Goal: Transaction & Acquisition: Obtain resource

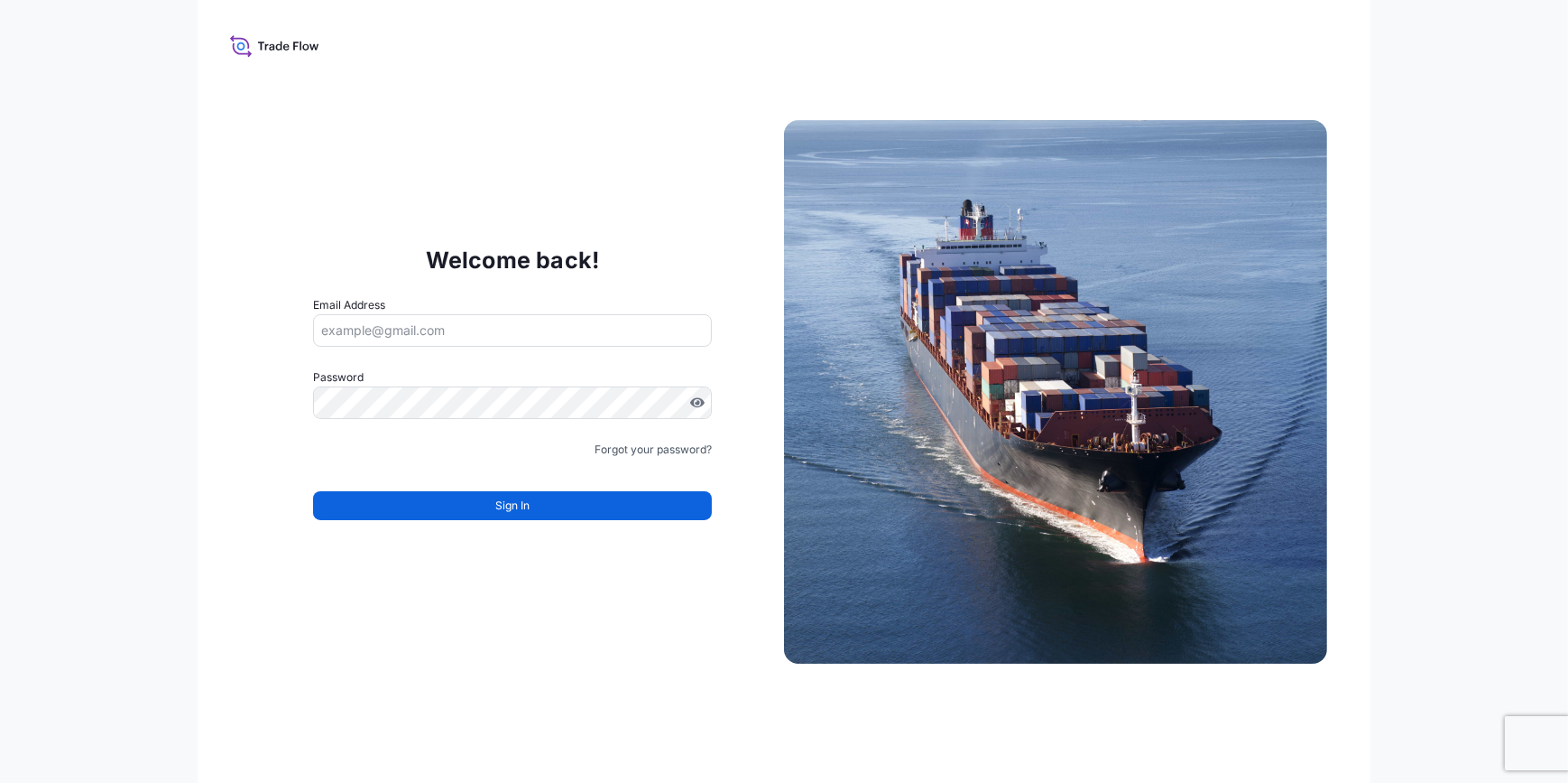
click at [467, 325] on input "Email Address" at bounding box center [512, 330] width 399 height 32
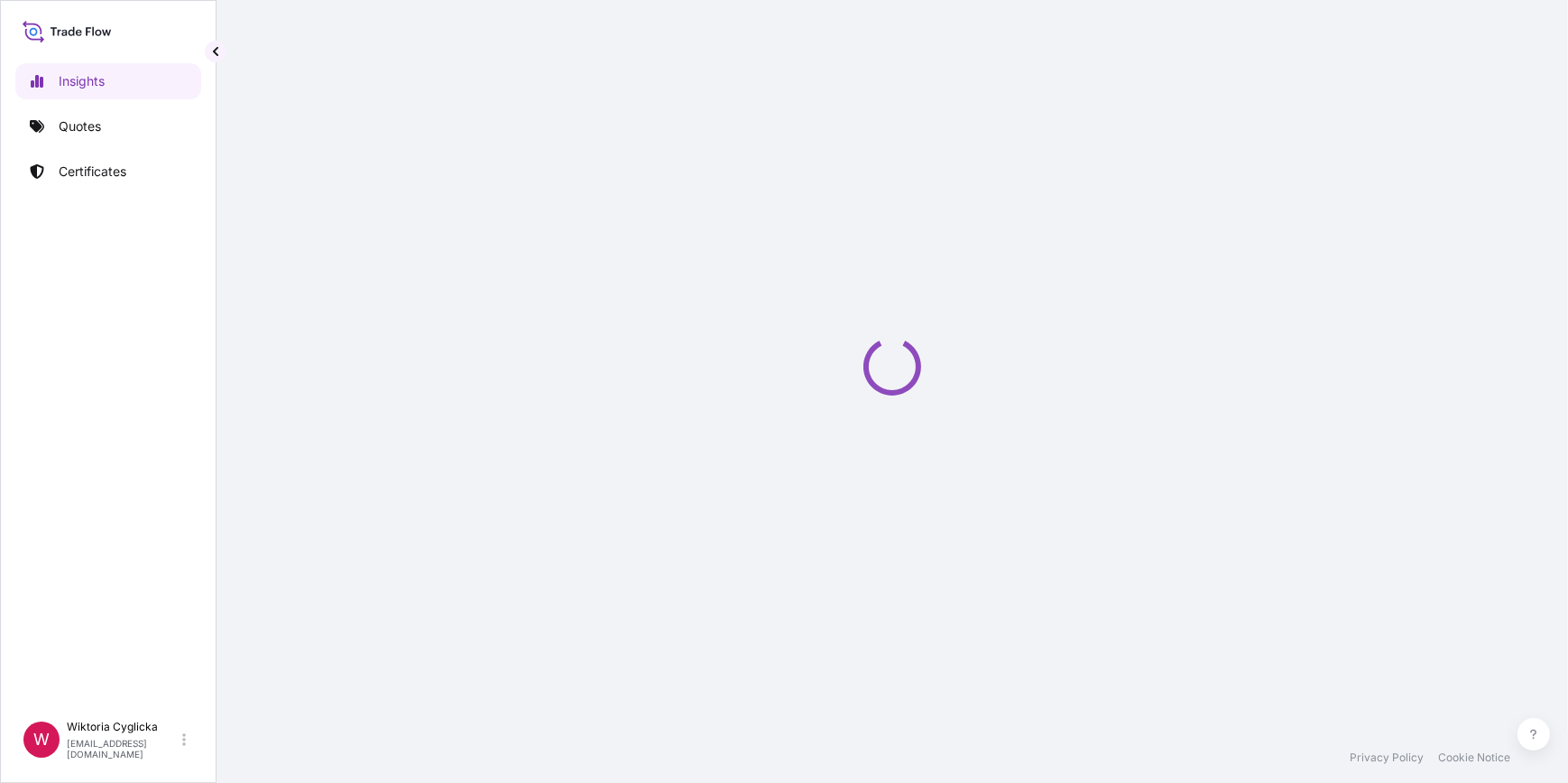
select select "2025"
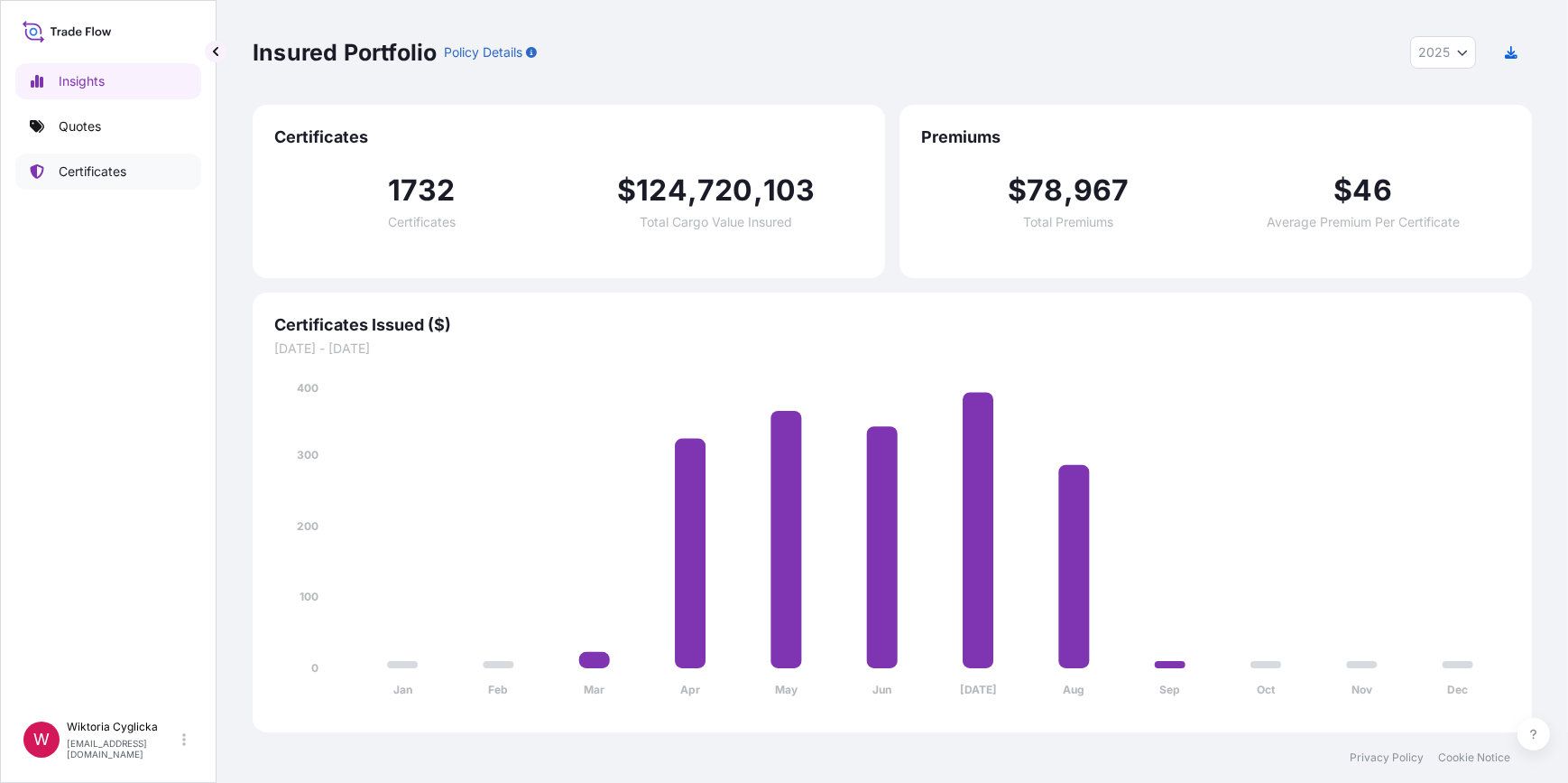
click at [150, 178] on link "Certificates" at bounding box center [107, 172] width 186 height 36
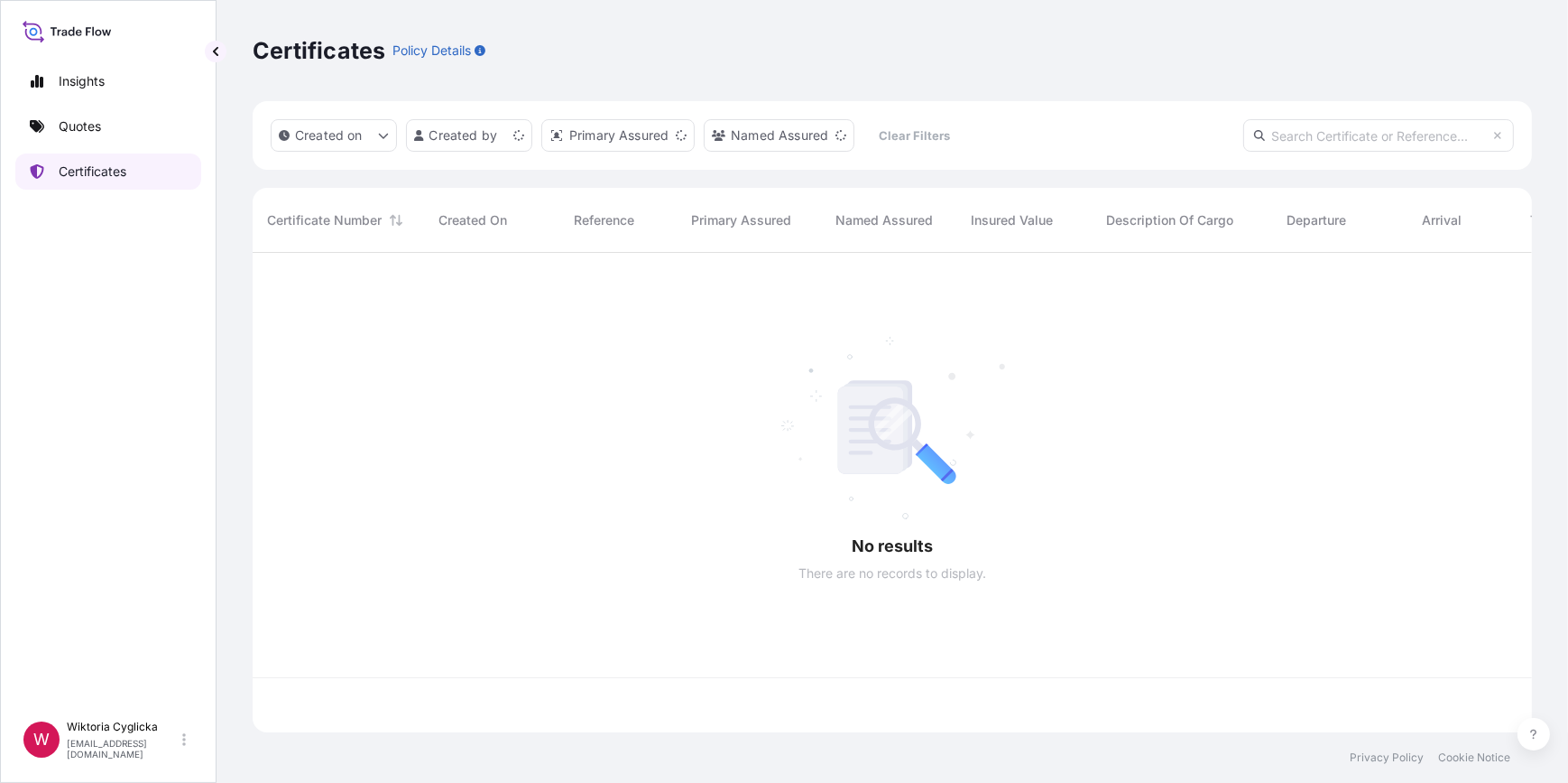
scroll to position [476, 1267]
click at [1347, 119] on input "text" at bounding box center [1378, 135] width 271 height 32
paste input "S02031881"
type input "S02031881"
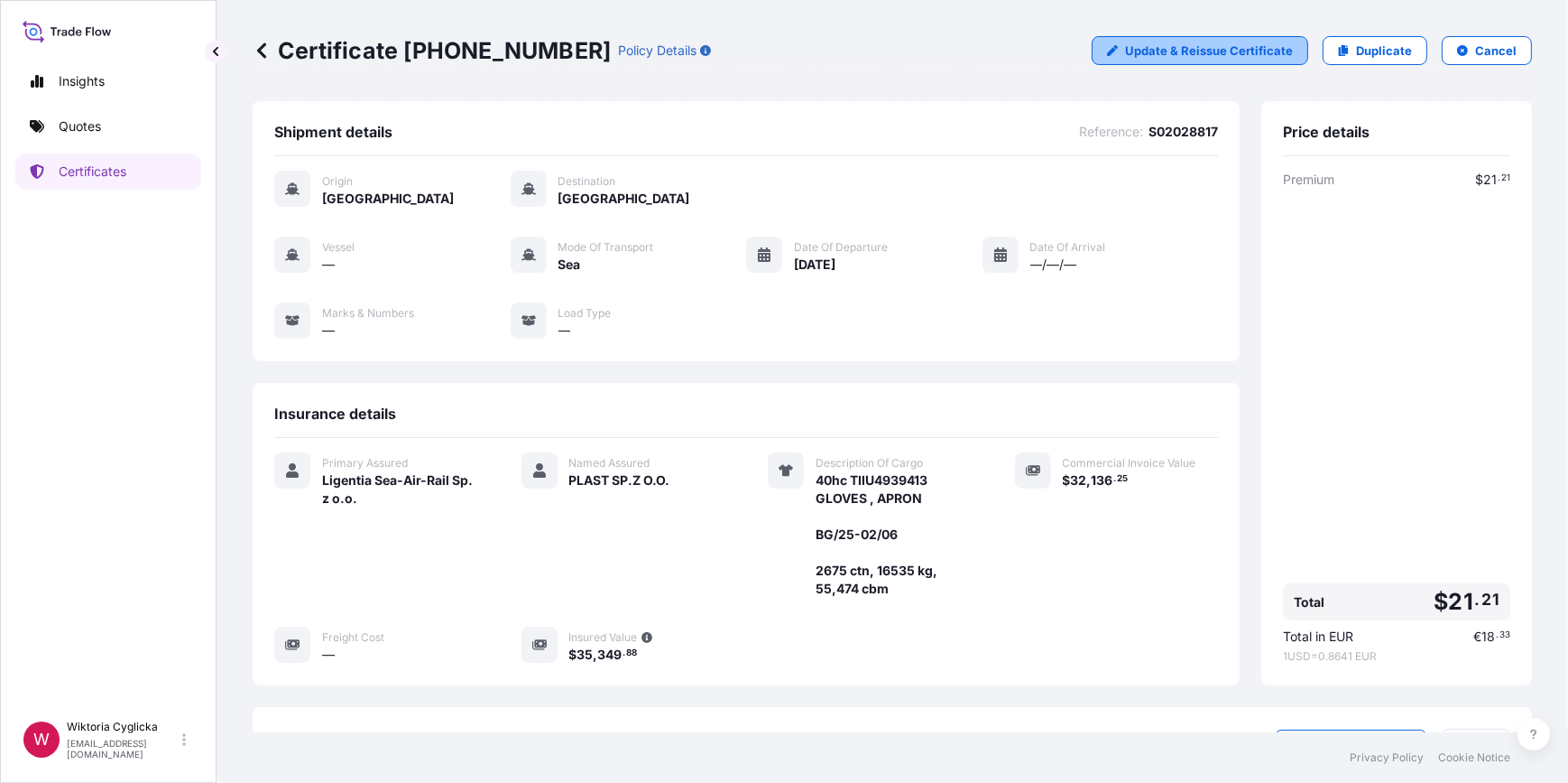
click at [1222, 58] on p "Update & Reissue Certificate" at bounding box center [1209, 50] width 168 height 18
select select "Sea"
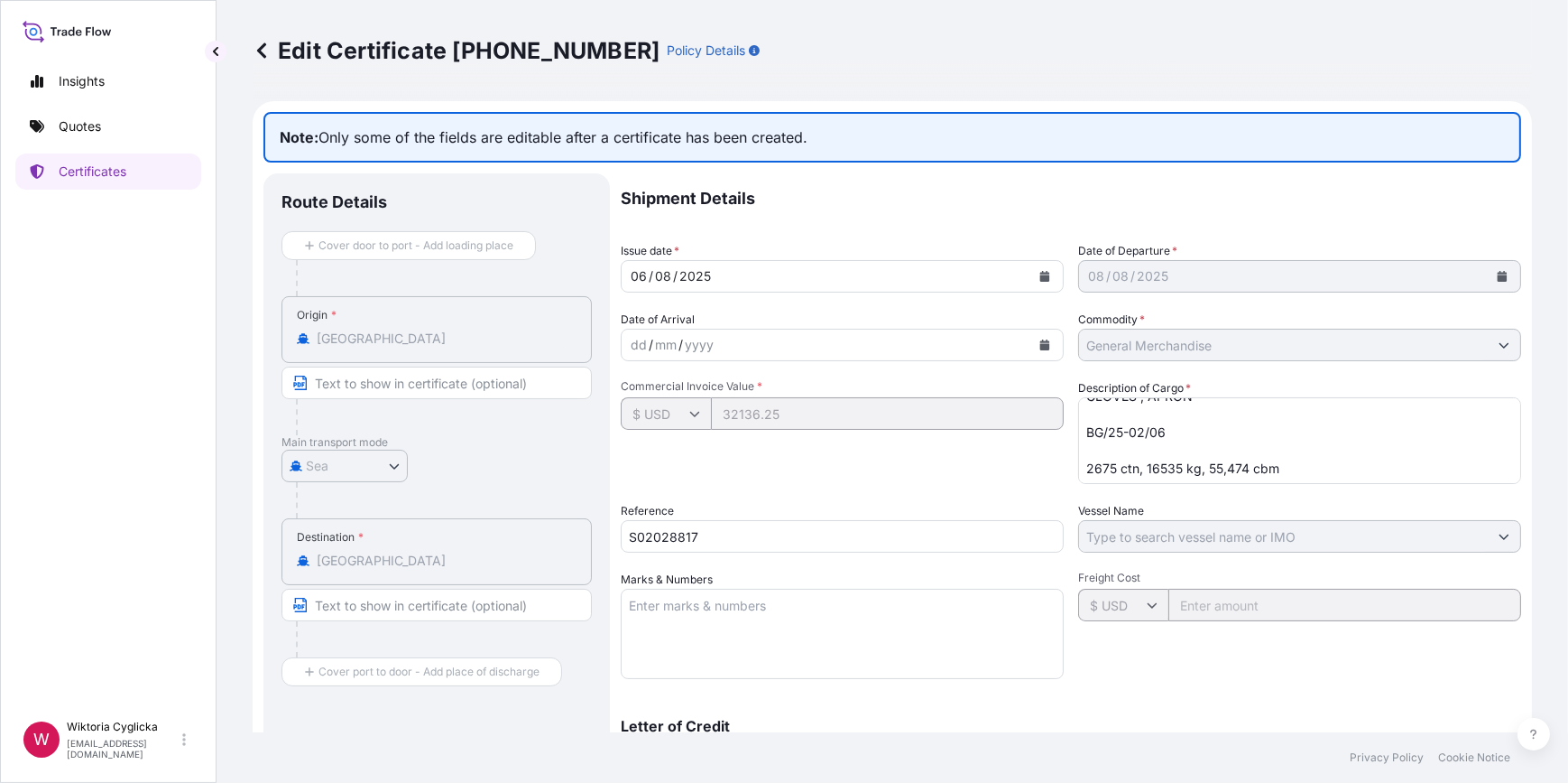
scroll to position [37, 0]
click at [121, 169] on p "Certificates" at bounding box center [92, 171] width 68 height 18
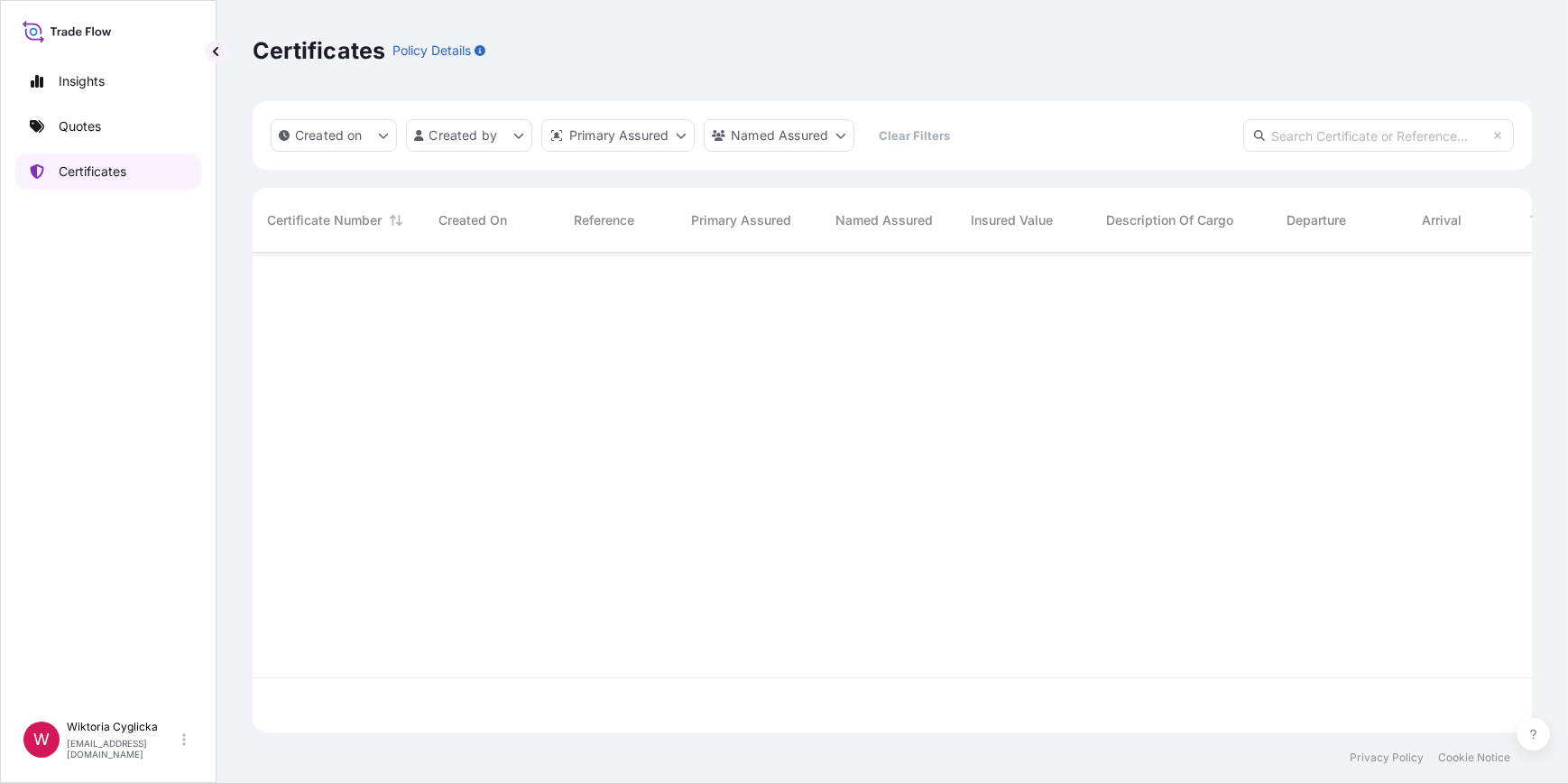
scroll to position [476, 1267]
click at [1347, 154] on div "Created on Created by Primary Assured Named Assured Clear Filters" at bounding box center [892, 135] width 1279 height 69
click at [1340, 142] on input "text" at bounding box center [1378, 135] width 271 height 32
paste input "S02031881"
type input "S02031881"
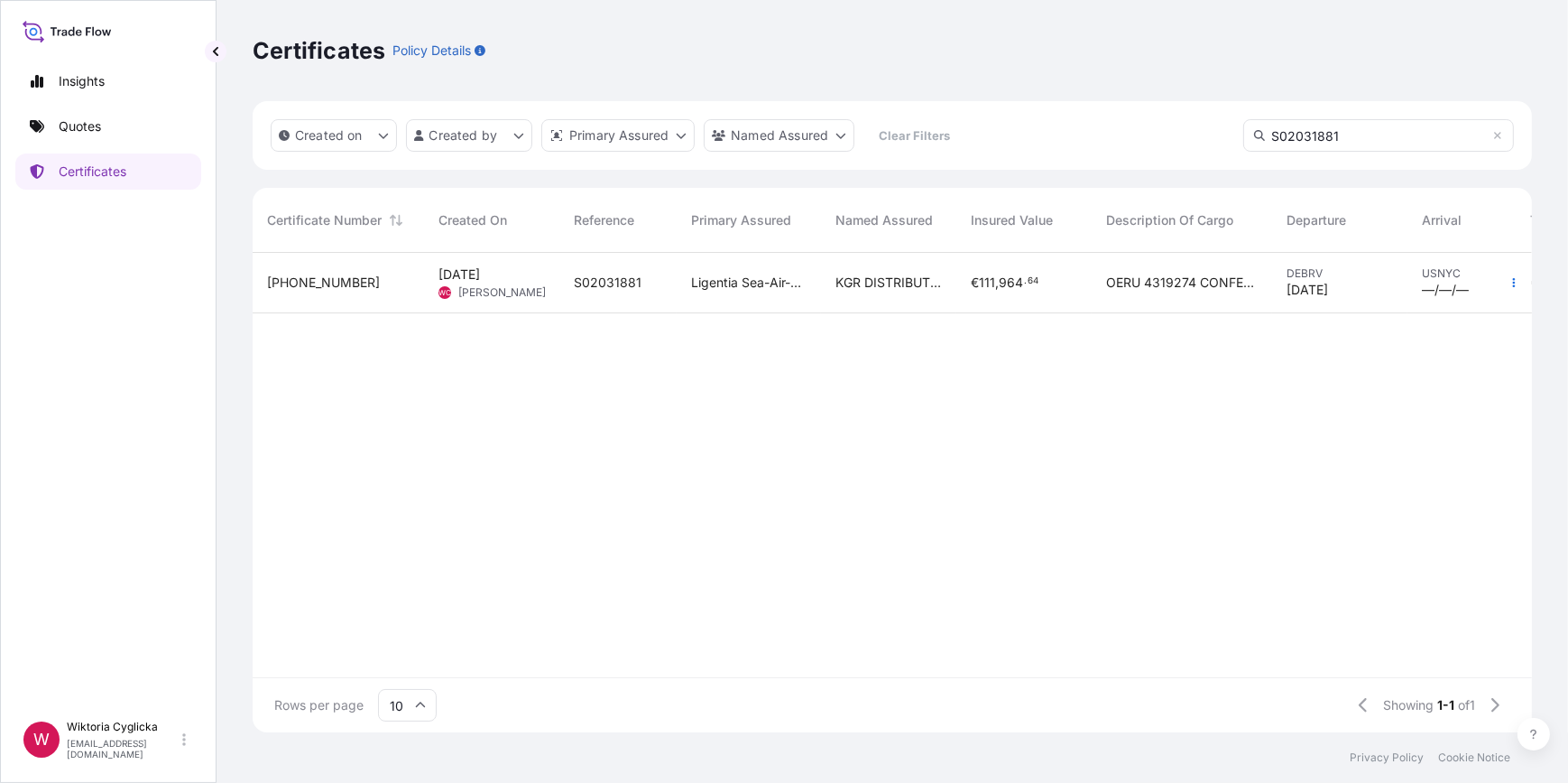
click at [872, 276] on span "KGR DISTRIBUTION CORP" at bounding box center [888, 282] width 107 height 18
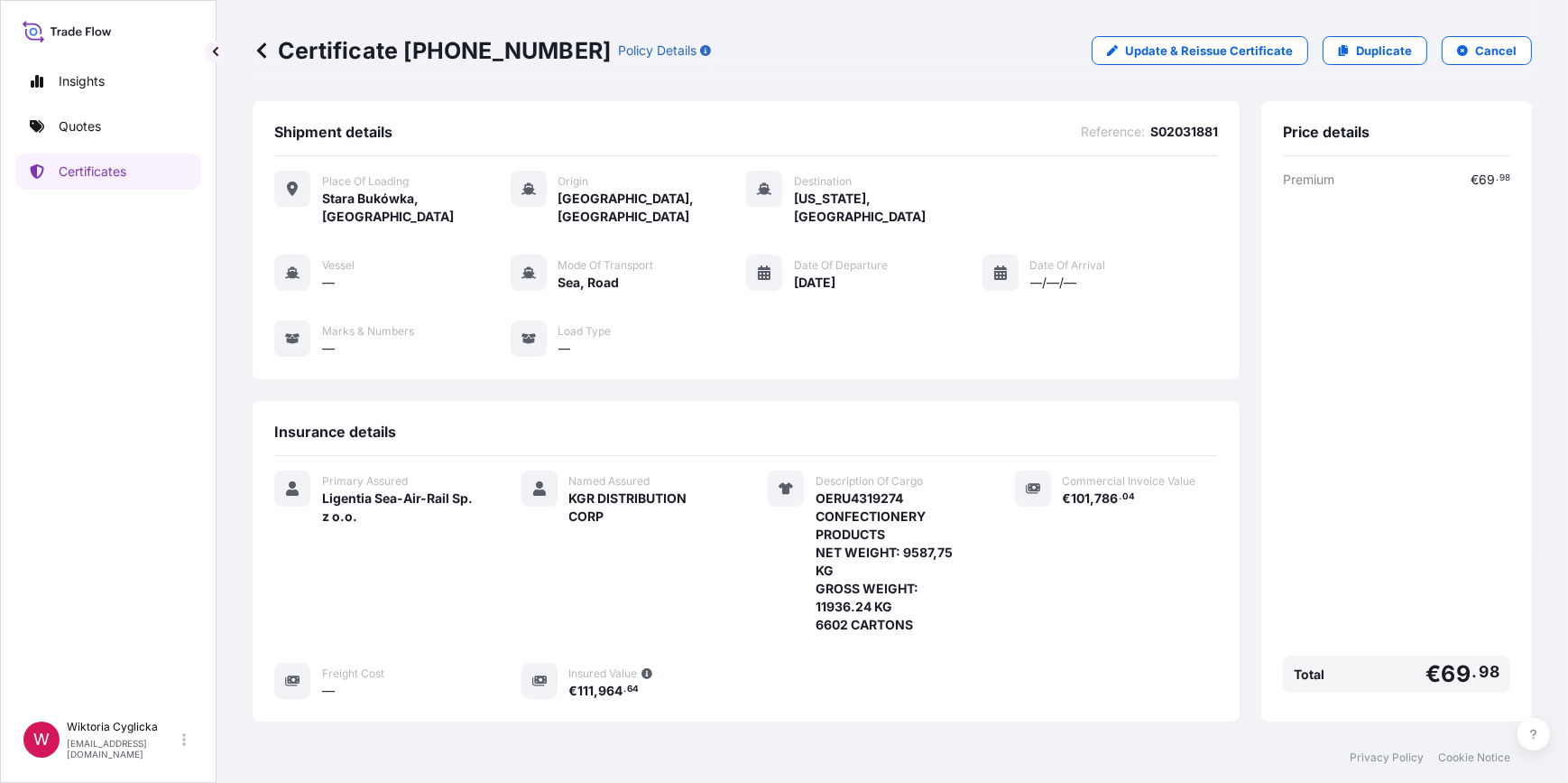
click at [1172, 58] on p "Update & Reissue Certificate" at bounding box center [1209, 50] width 168 height 18
select select "Road / [GEOGRAPHIC_DATA]"
select select "Sea"
select select "31440"
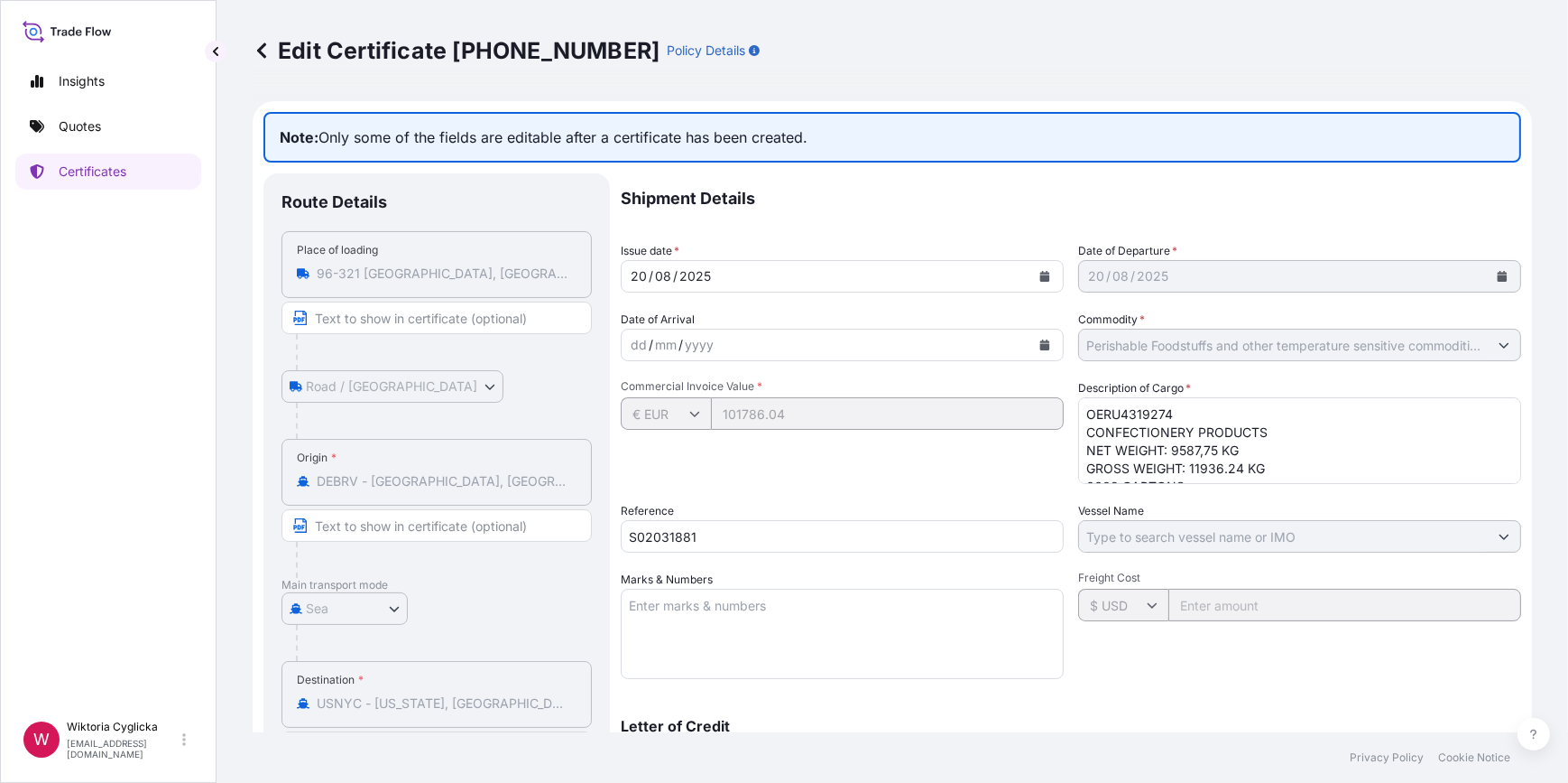
click at [1167, 450] on textarea "OERU4319274 CONFECTIONERY PRODUCTS NET WEIGHT: 9587,75 KG GROSS WEIGHT: 11936.2…" at bounding box center [1300, 441] width 443 height 87
click at [1082, 450] on textarea "OERU4319274 CONFECTIONERY PRODUCTS NET WEIGHT: 9587,75 KG GROSS WEIGHT: 11936.2…" at bounding box center [1300, 441] width 443 height 87
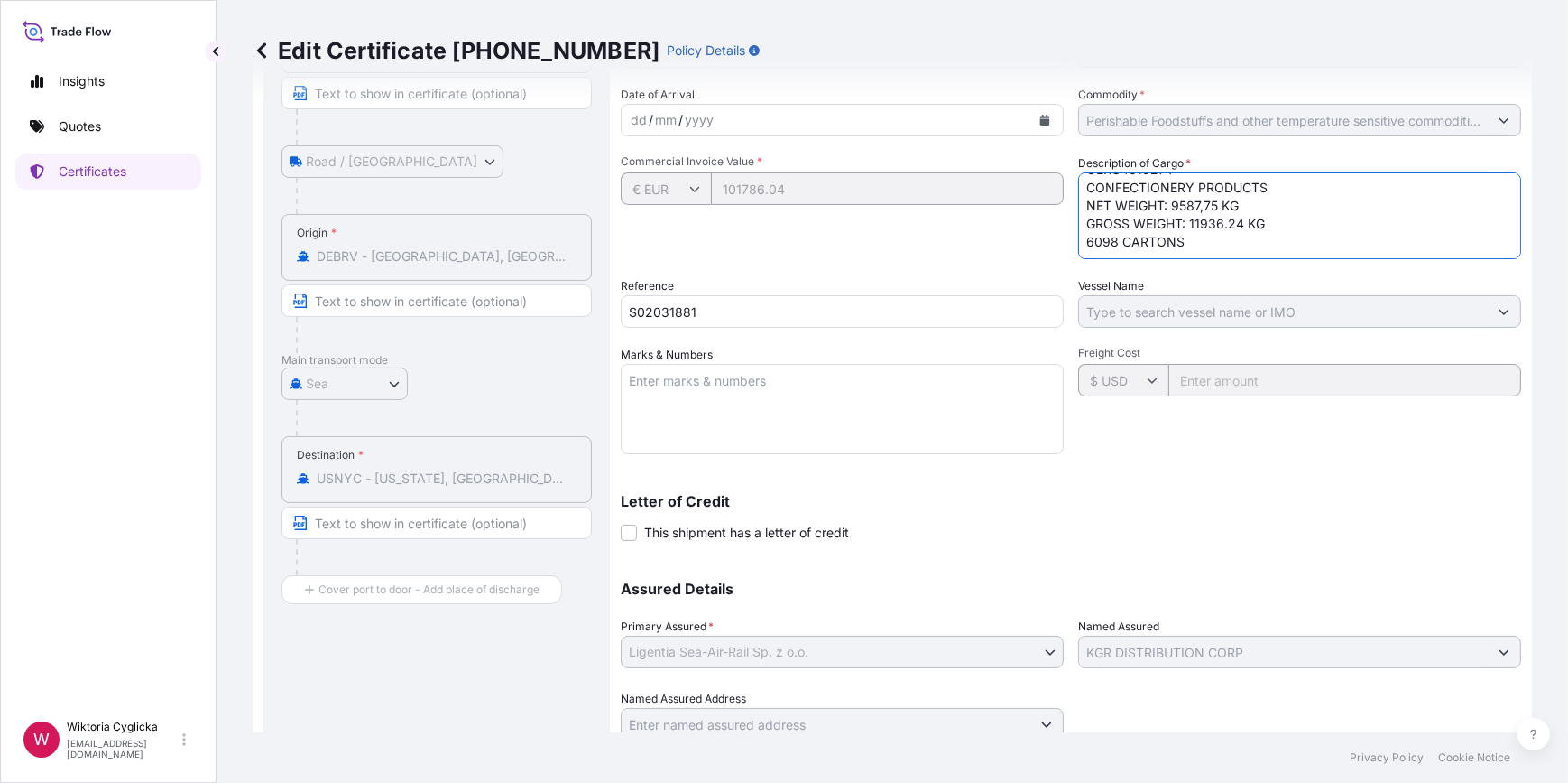
scroll to position [293, 0]
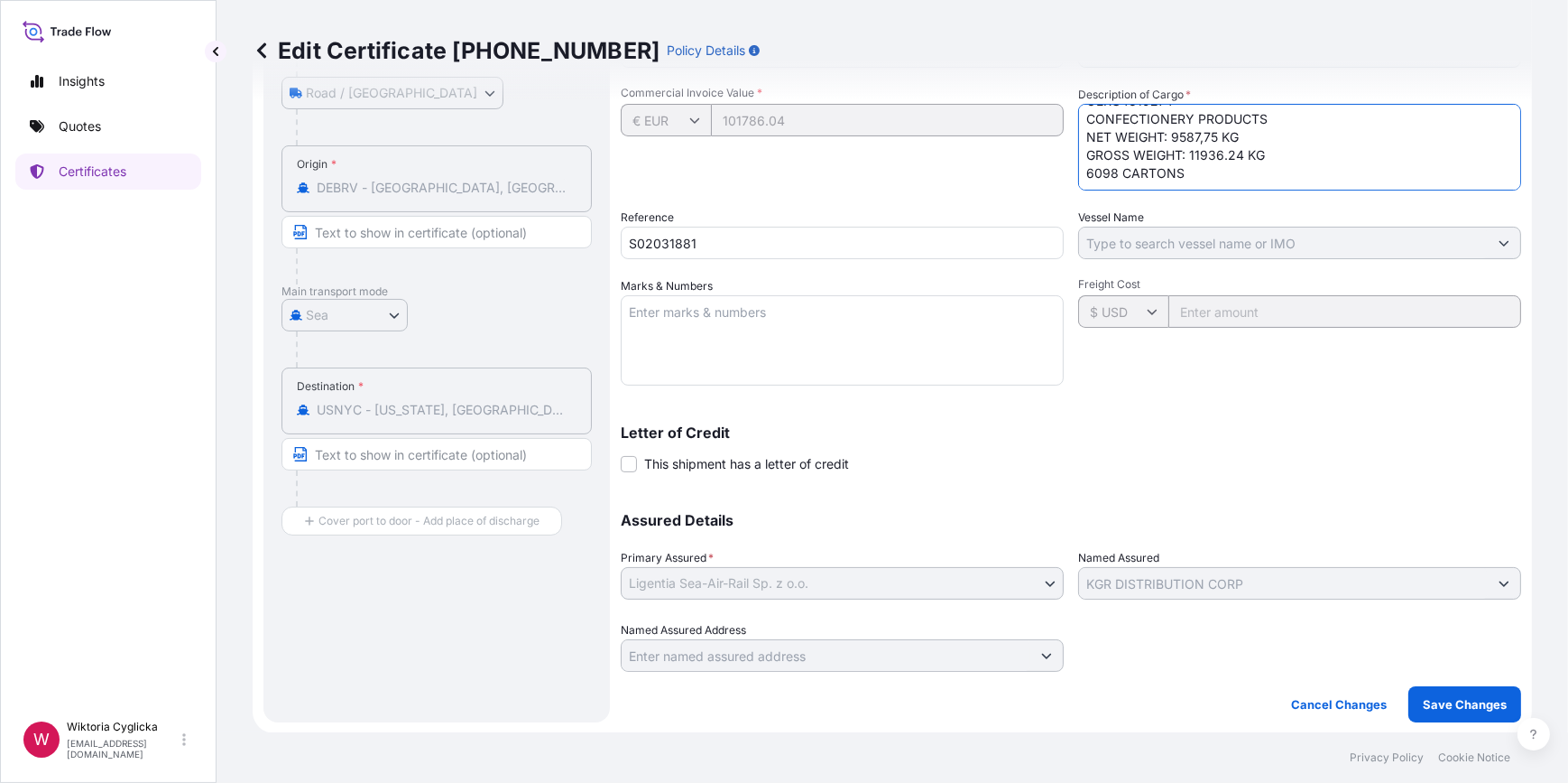
type textarea "OERU4319274 CONFECTIONERY PRODUCTS NET WEIGHT: 9587,75 KG GROSS WEIGHT: 11936.2…"
click at [1426, 706] on p "Save Changes" at bounding box center [1464, 704] width 84 height 18
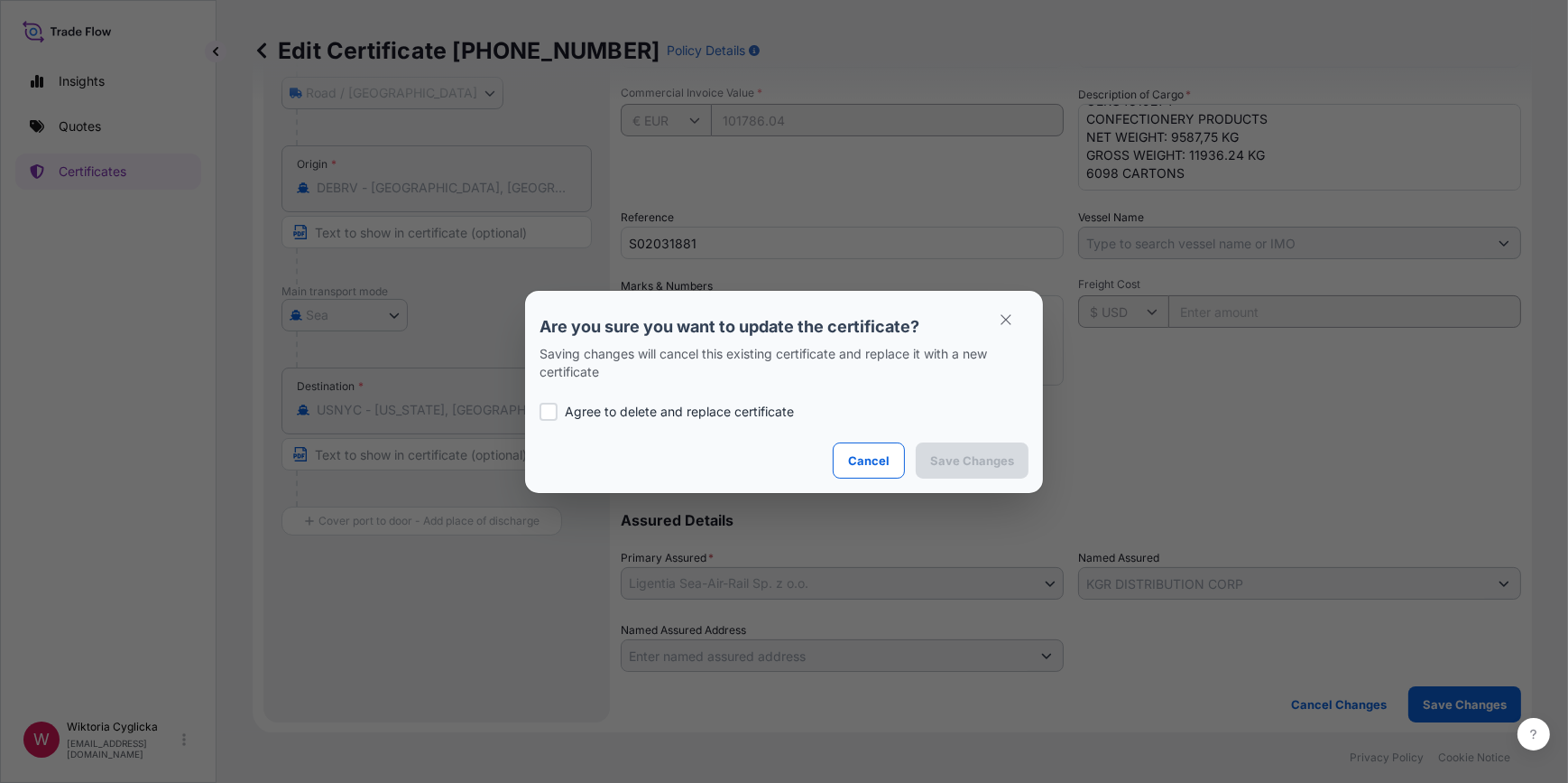
click at [562, 406] on label "Agree to delete and replace certificate" at bounding box center [784, 411] width 489 height 18
checkbox input "true"
click at [970, 458] on p "Save Changes" at bounding box center [972, 460] width 84 height 18
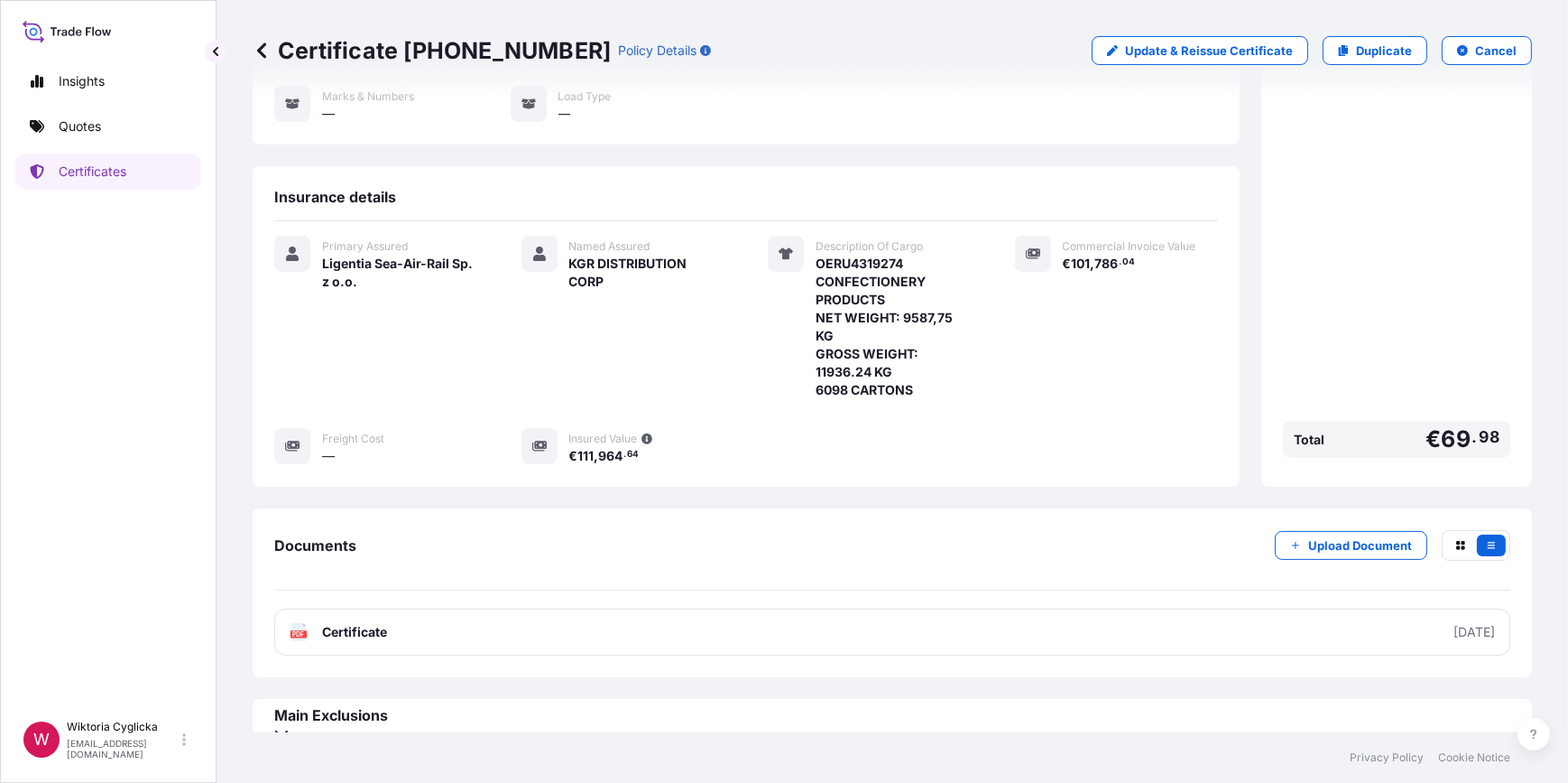
scroll to position [241, 0]
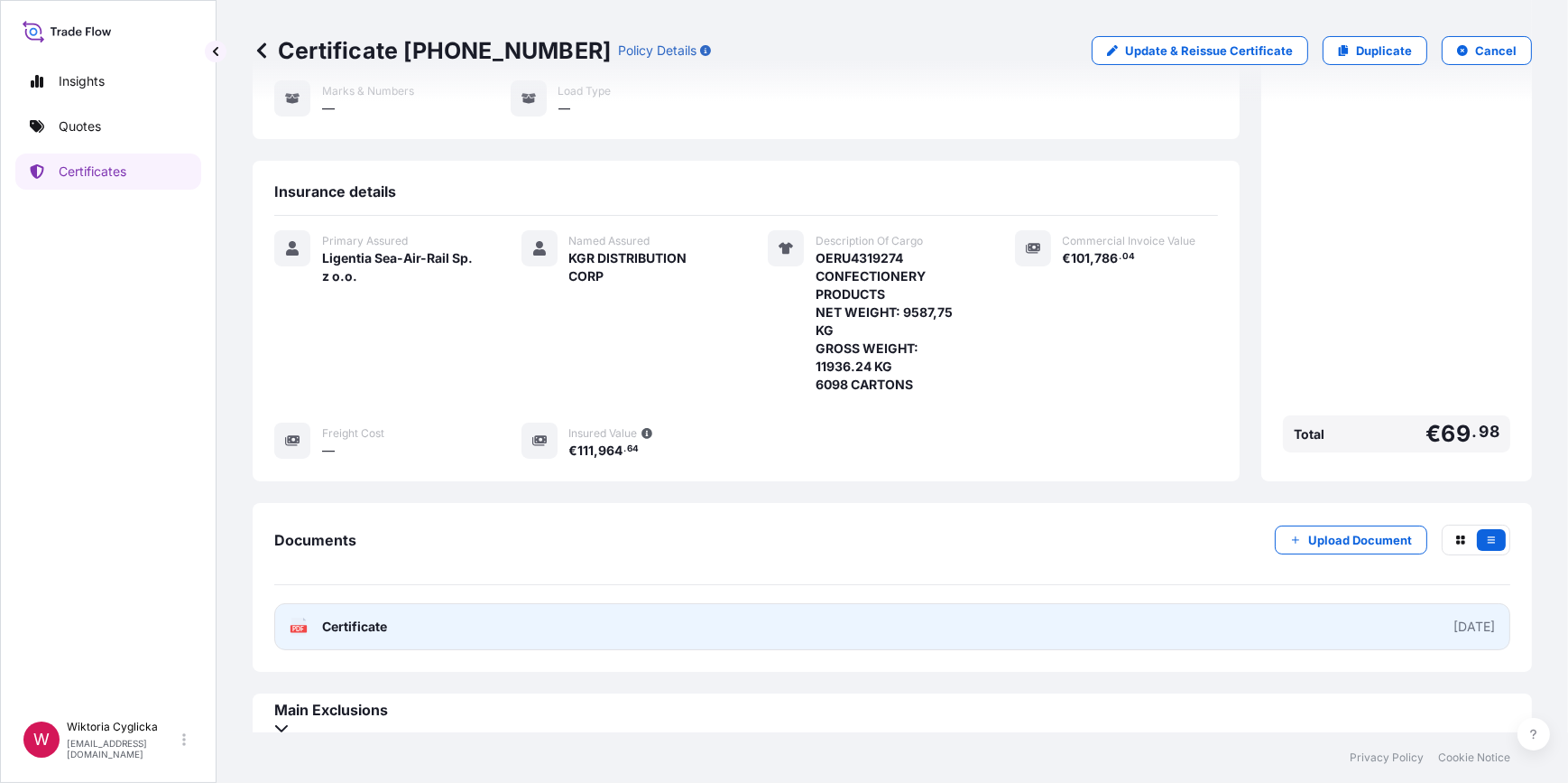
click at [874, 603] on link "PDF Certificate [DATE]" at bounding box center [892, 626] width 1236 height 47
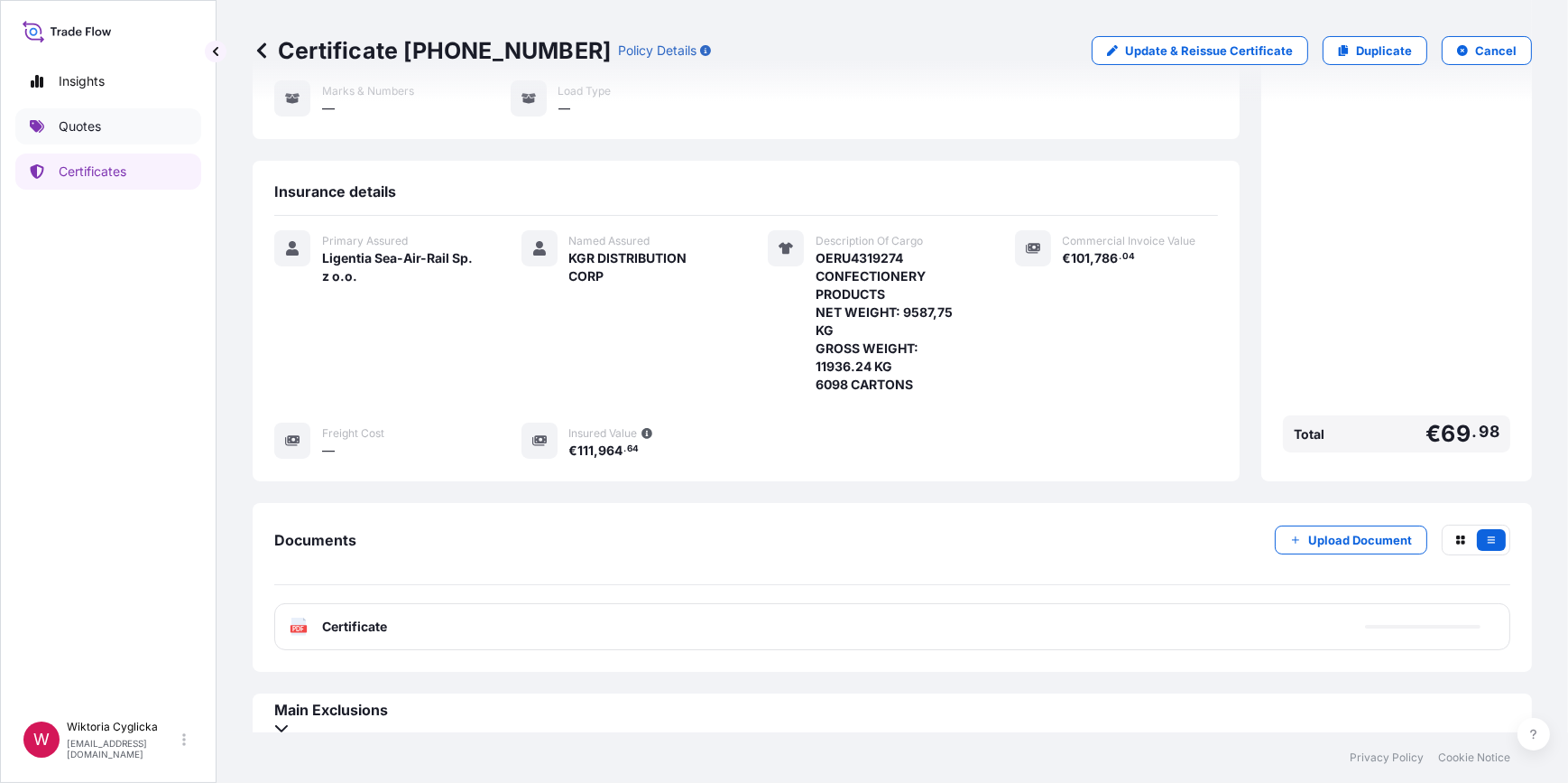
click at [155, 123] on link "Quotes" at bounding box center [107, 126] width 186 height 36
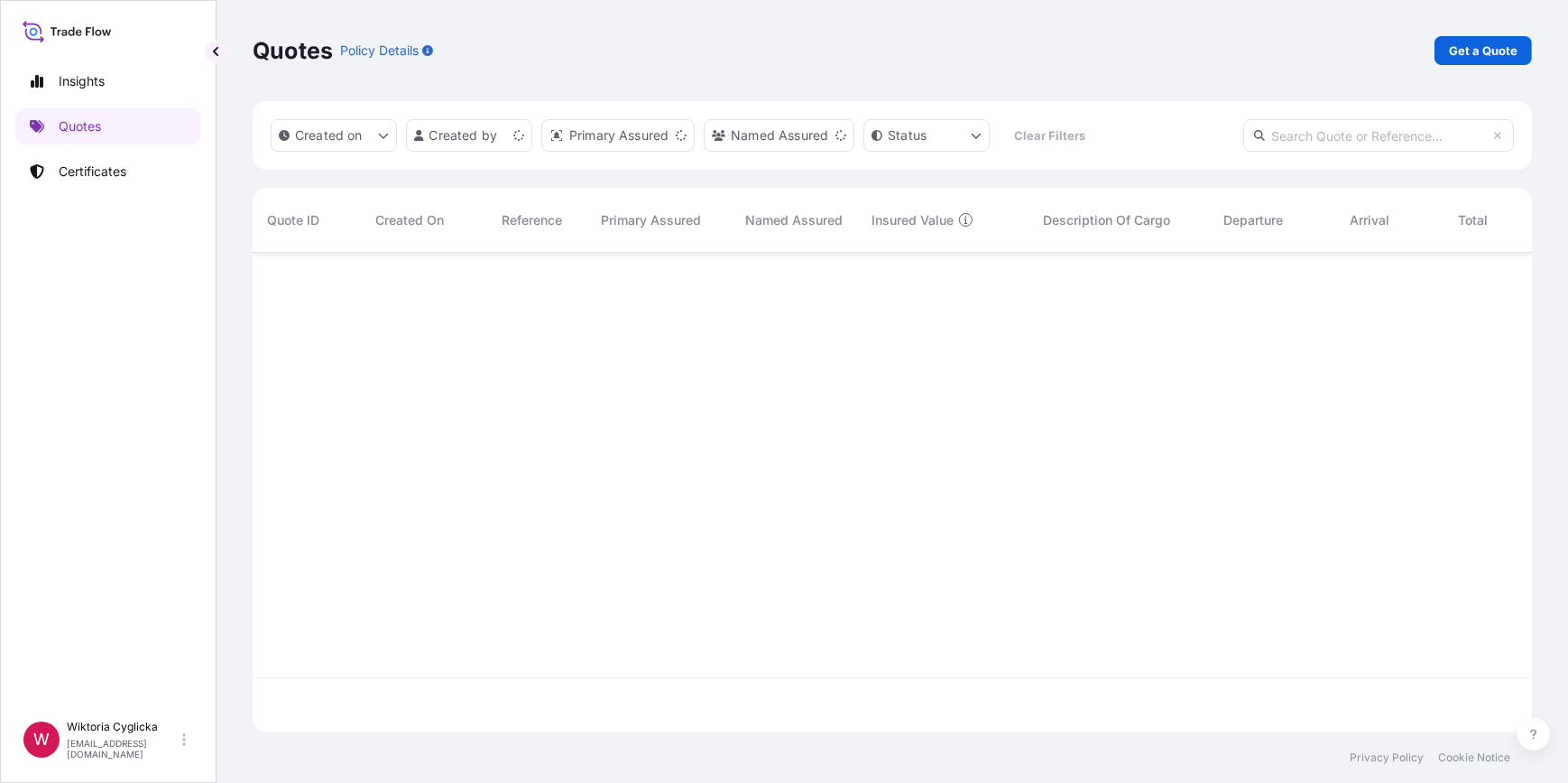
scroll to position [476, 1267]
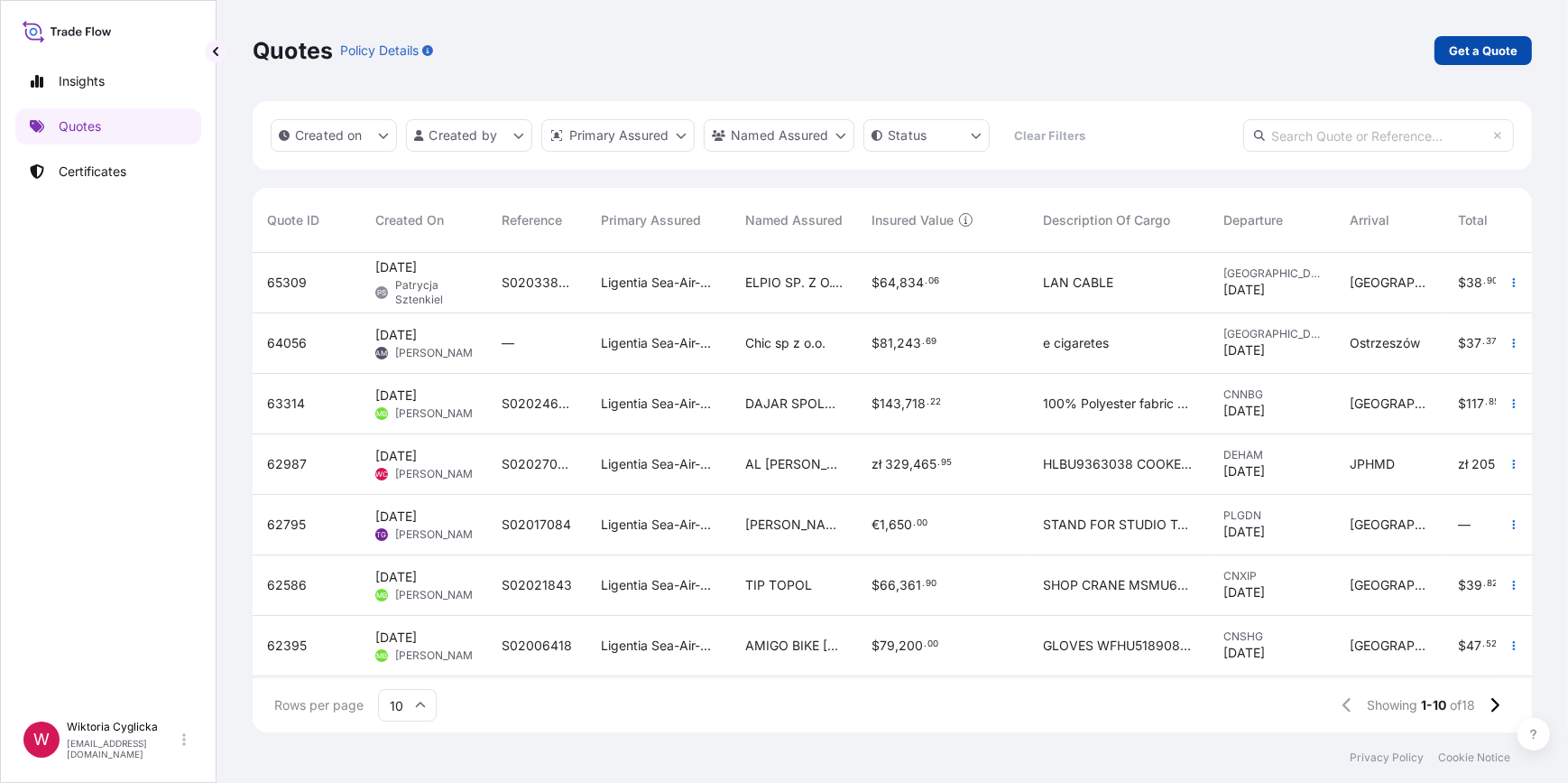
click at [1462, 53] on p "Get a Quote" at bounding box center [1483, 50] width 69 height 18
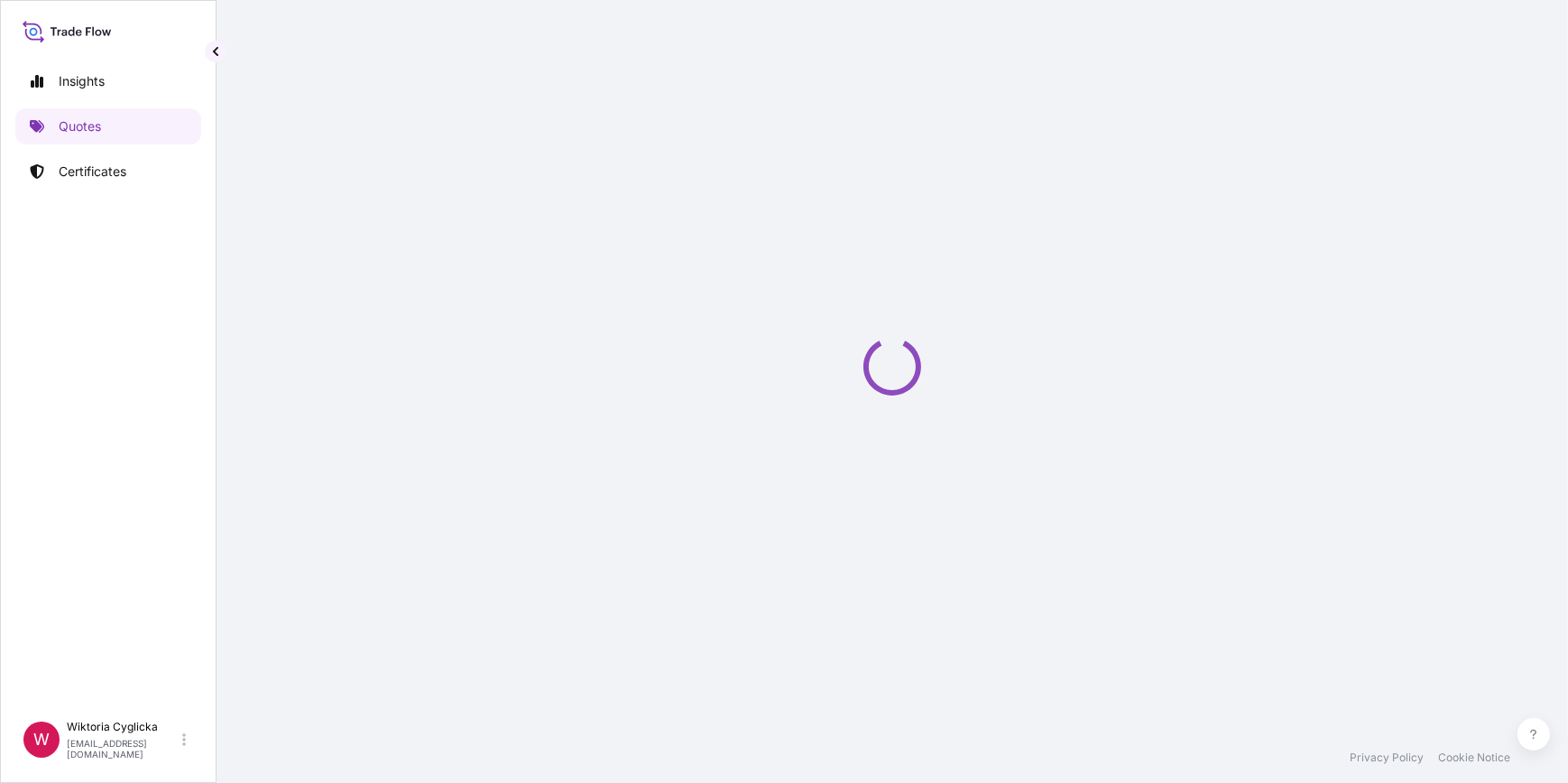
select select "Sea"
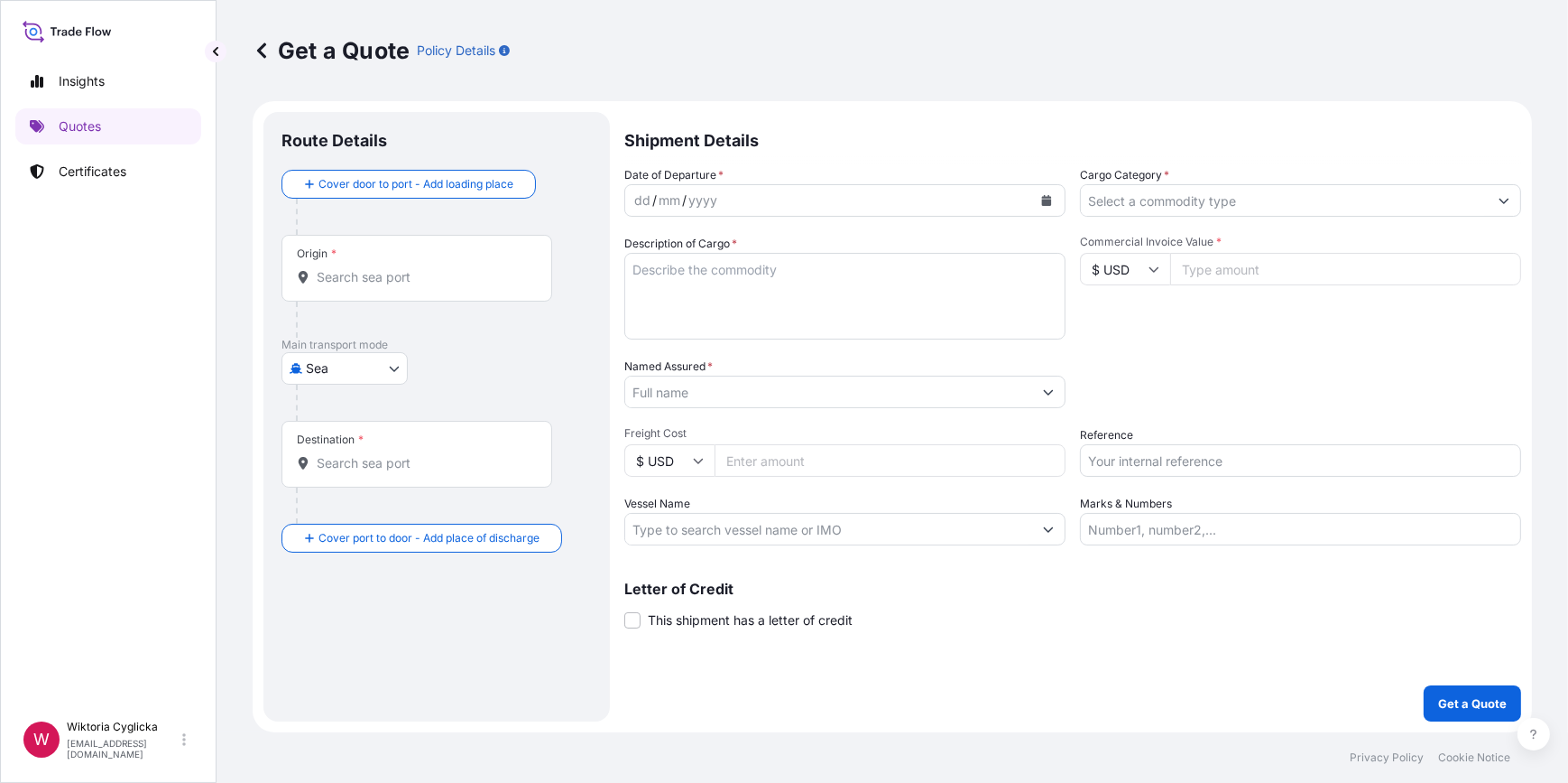
click at [1164, 461] on input "Reference" at bounding box center [1301, 460] width 441 height 32
paste input "S02035509"
type input "S02035509"
drag, startPoint x: 1171, startPoint y: 402, endPoint x: 1184, endPoint y: 366, distance: 38.3
click at [1171, 398] on div "Packing Category Type to search a container mode Please select a primary mode o…" at bounding box center [1301, 383] width 441 height 51
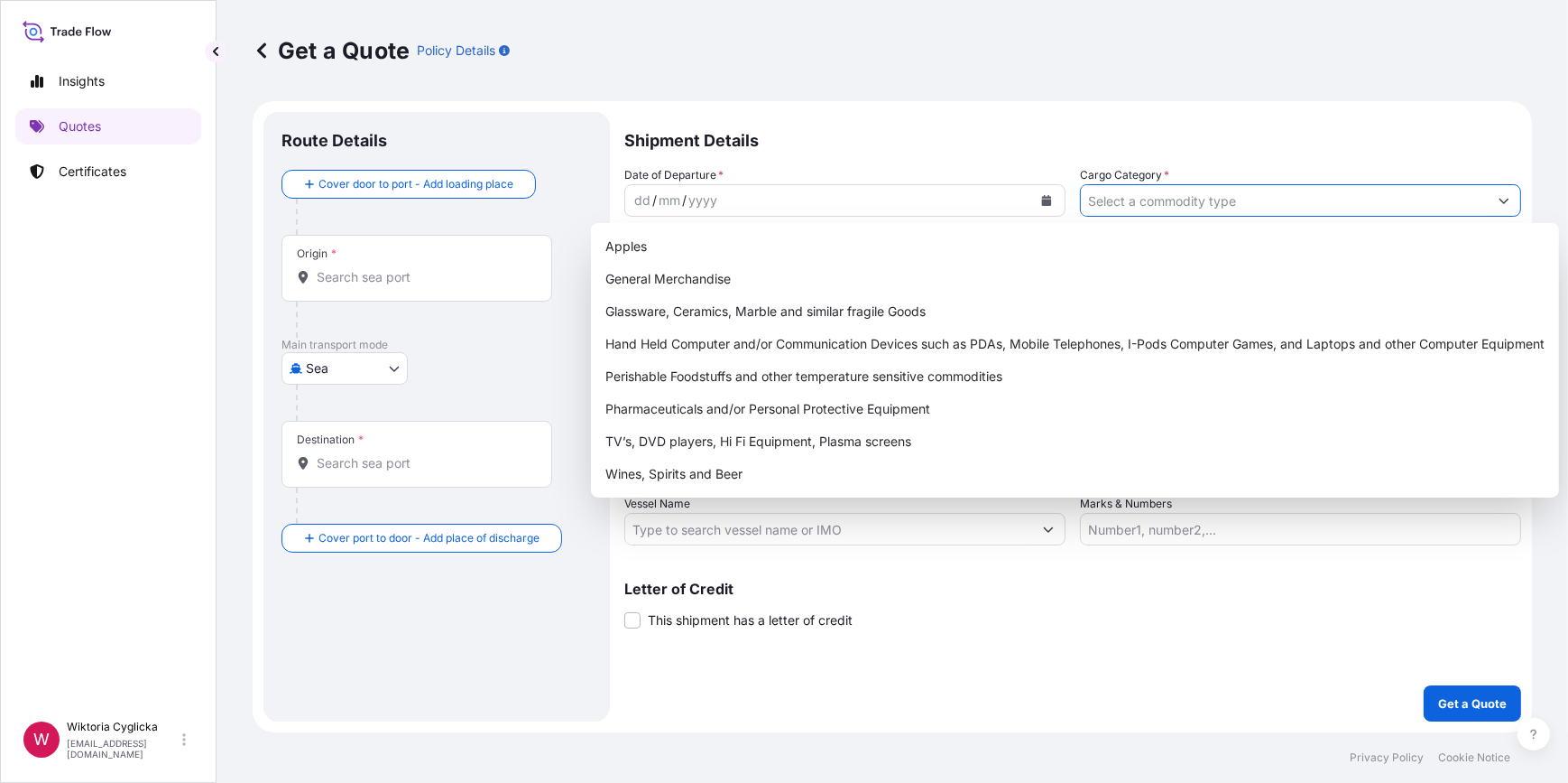
click at [1184, 199] on input "Cargo Category *" at bounding box center [1285, 200] width 407 height 32
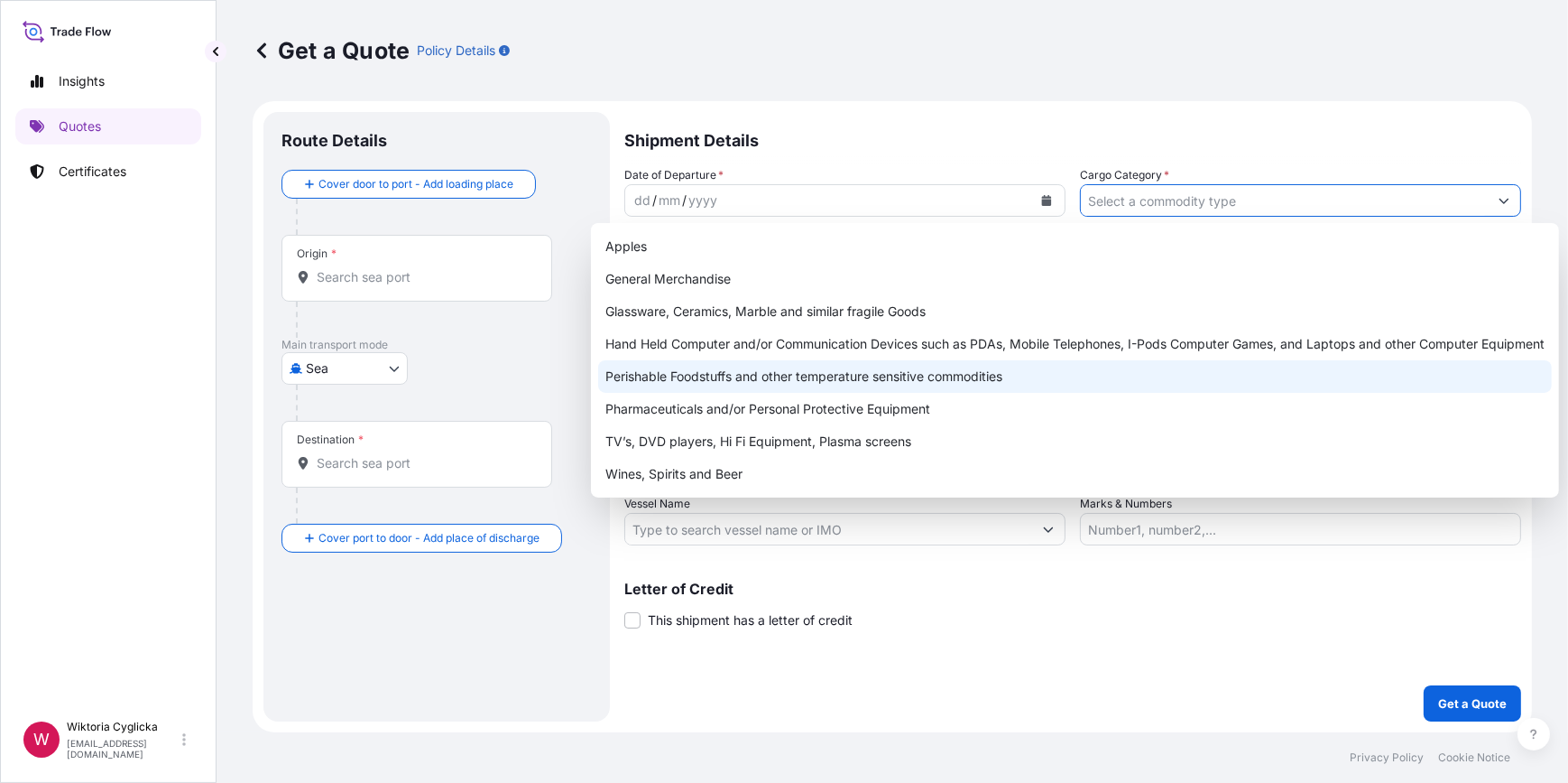
click at [832, 385] on div "Perishable Foodstuffs and other temperature sensitive commodities" at bounding box center [1076, 376] width 954 height 32
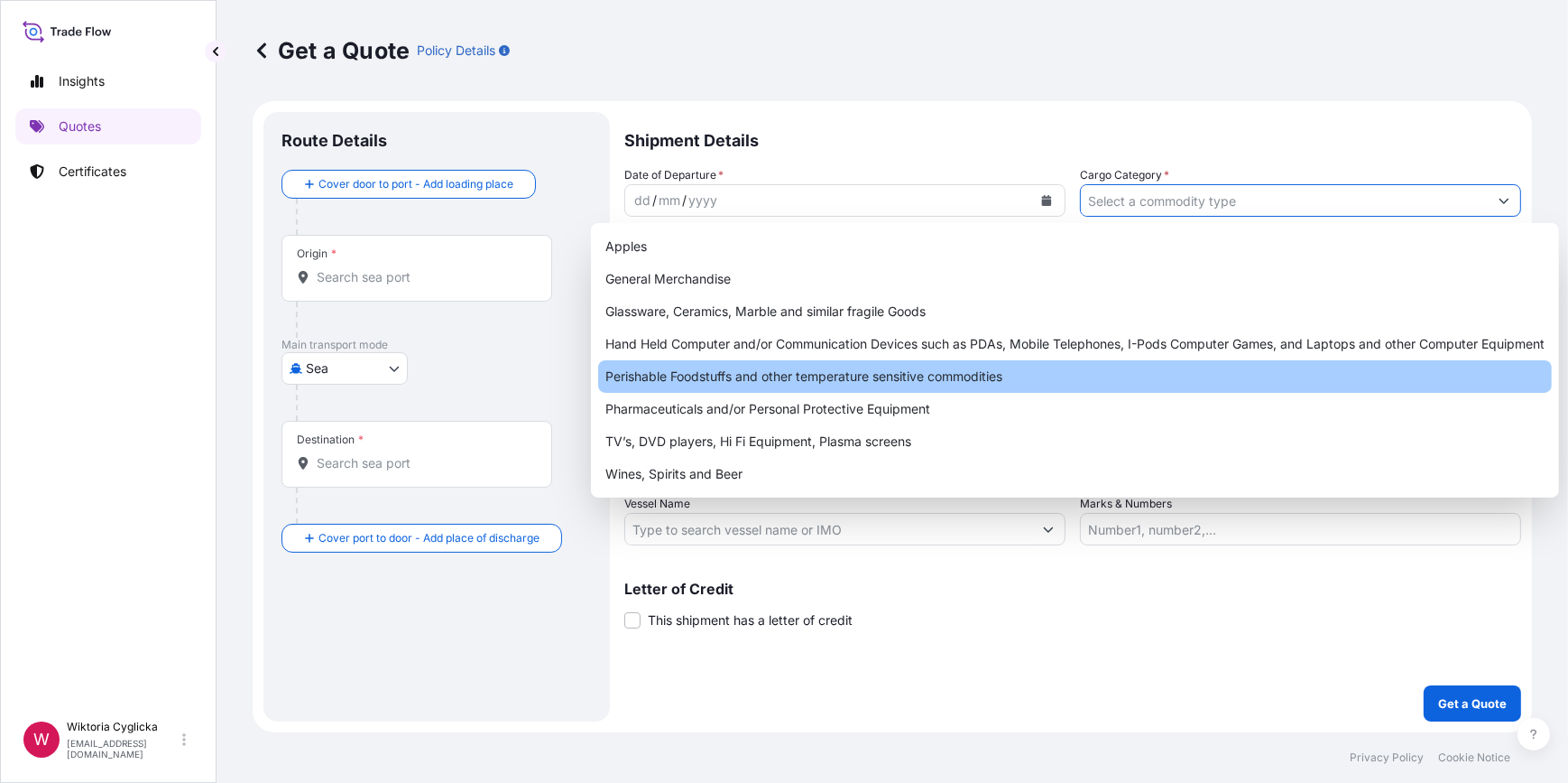
type input "Perishable Foodstuffs and other temperature sensitive commodities"
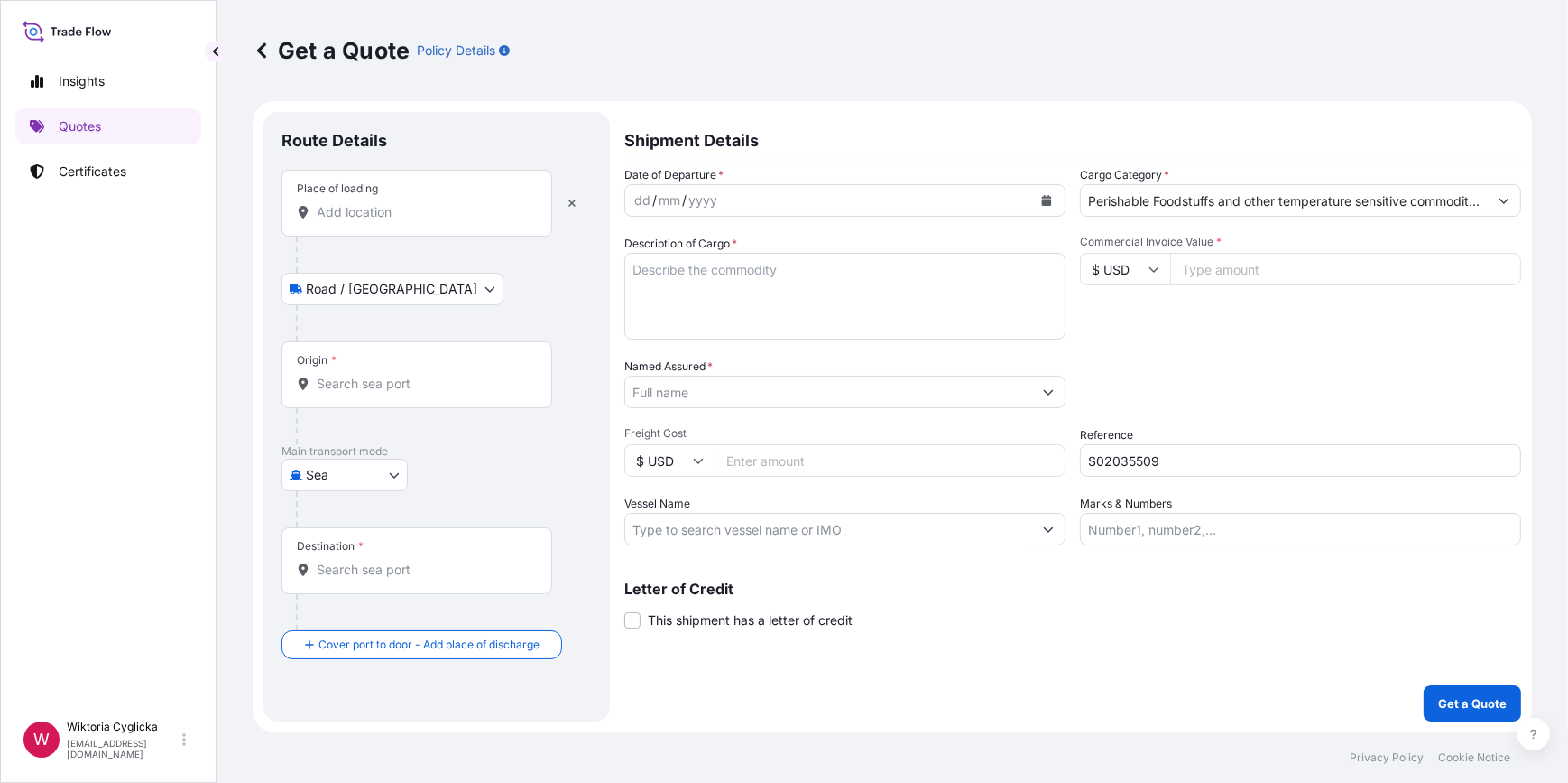
click at [1047, 206] on button "Calendar" at bounding box center [1047, 200] width 29 height 29
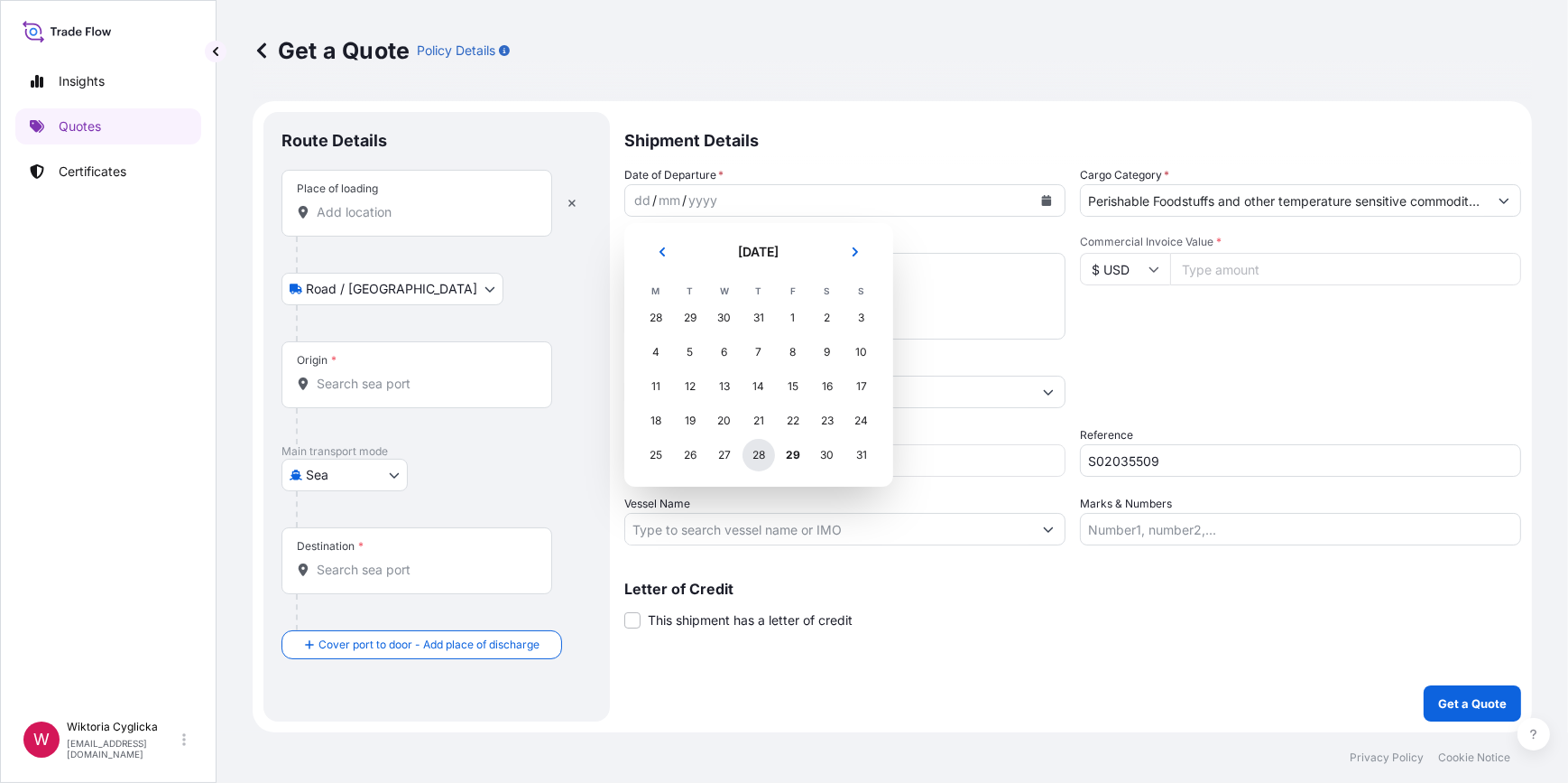
click at [758, 450] on div "28" at bounding box center [759, 455] width 32 height 32
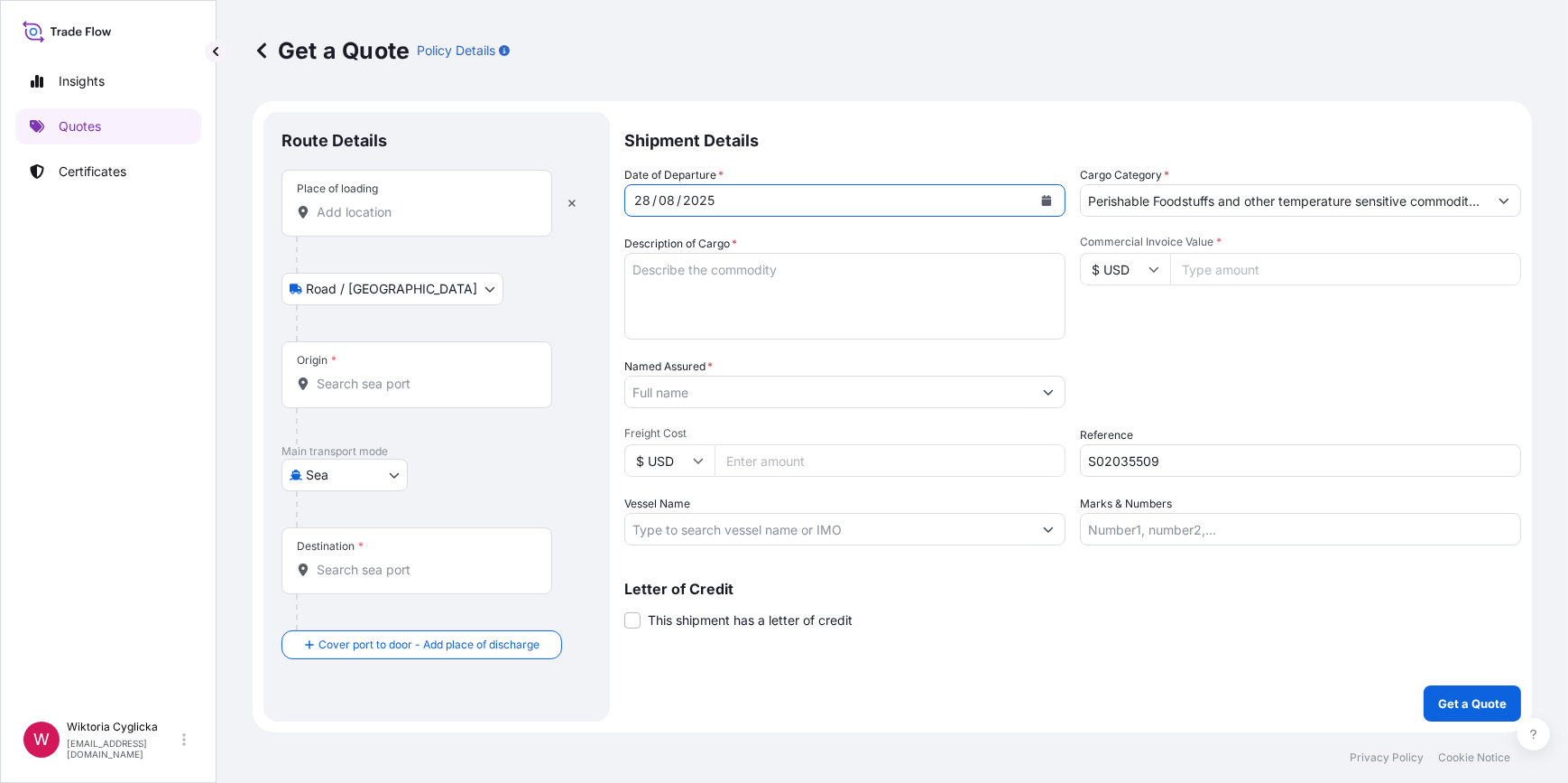
click at [373, 213] on input "Place of loading" at bounding box center [423, 211] width 213 height 18
paste input "[GEOGRAPHIC_DATA]"
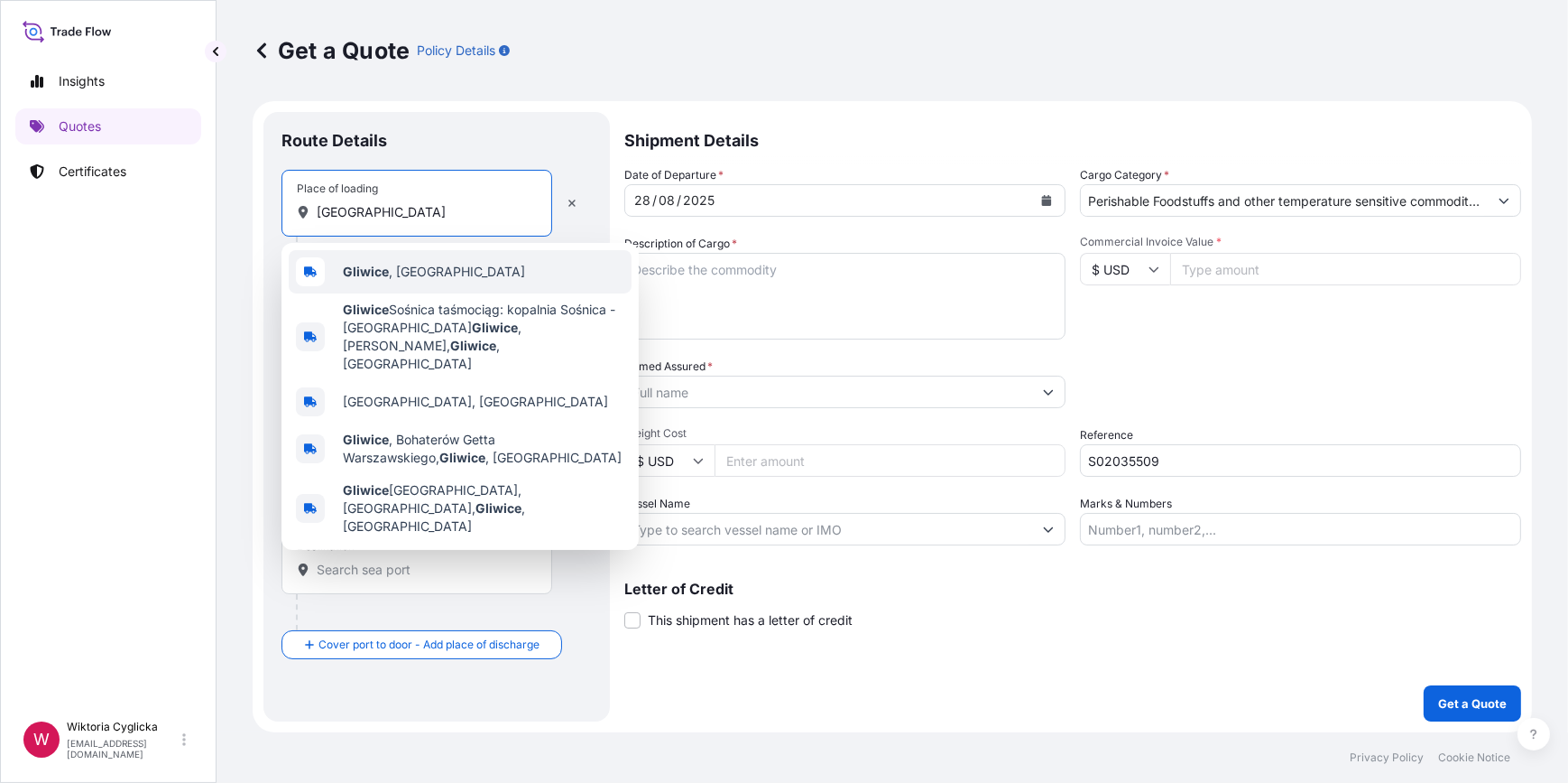
click at [352, 272] on b "Gliwice" at bounding box center [366, 271] width 46 height 15
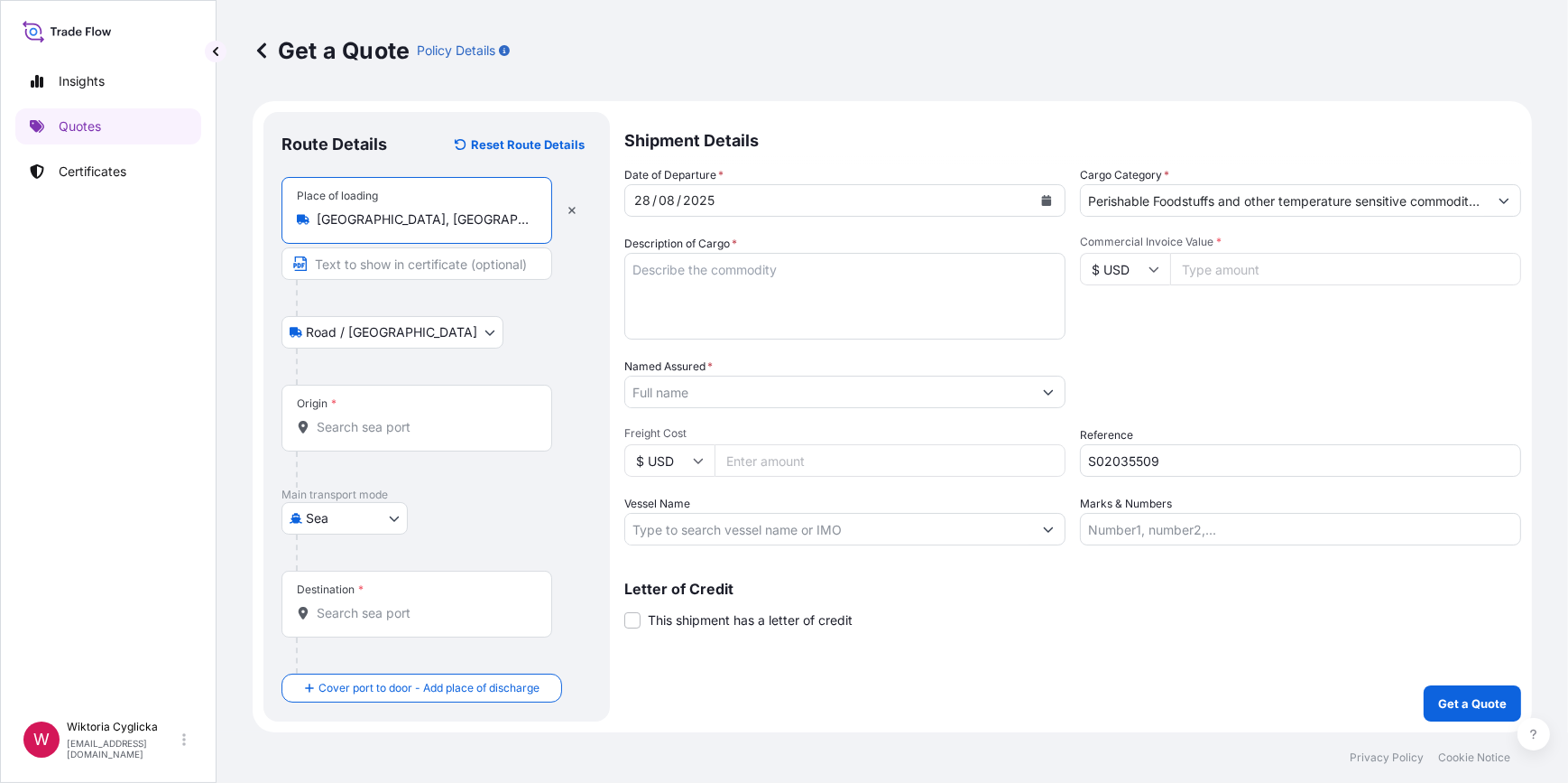
type input "[GEOGRAPHIC_DATA], [GEOGRAPHIC_DATA]"
click at [764, 285] on textarea "Description of Cargo *" at bounding box center [845, 296] width 441 height 87
click at [713, 280] on textarea "Description of Cargo *" at bounding box center [845, 296] width 441 height 87
paste textarea "HLBU9468189"
click at [1200, 321] on div "Commercial Invoice Value * $ USD" at bounding box center [1301, 287] width 441 height 105
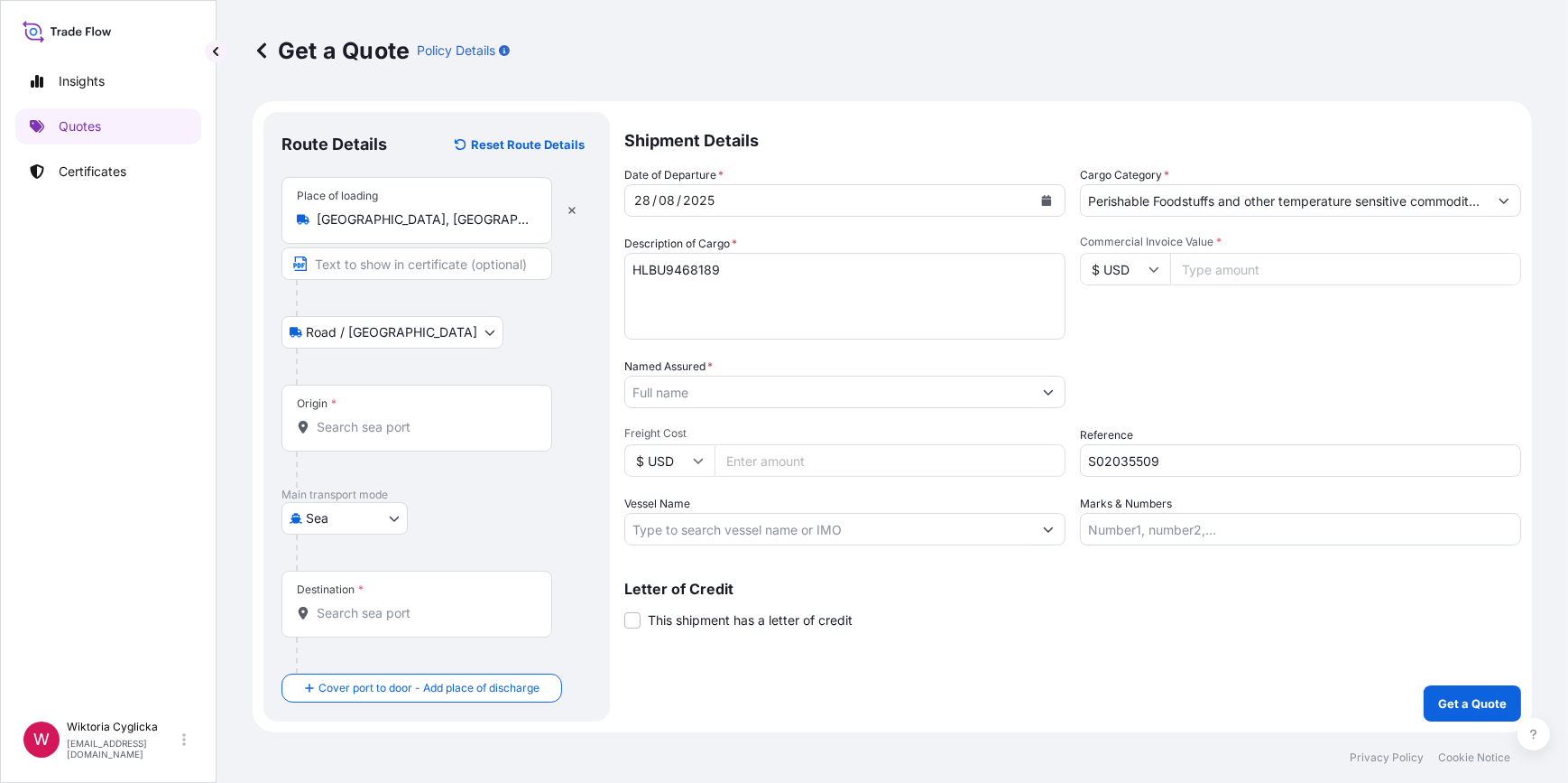
click at [756, 279] on textarea "HLBU9468189" at bounding box center [845, 296] width 441 height 87
paste textarea "CONFECTIONERY PRODUCTS NET WEIGHT: 1573,088 KG"
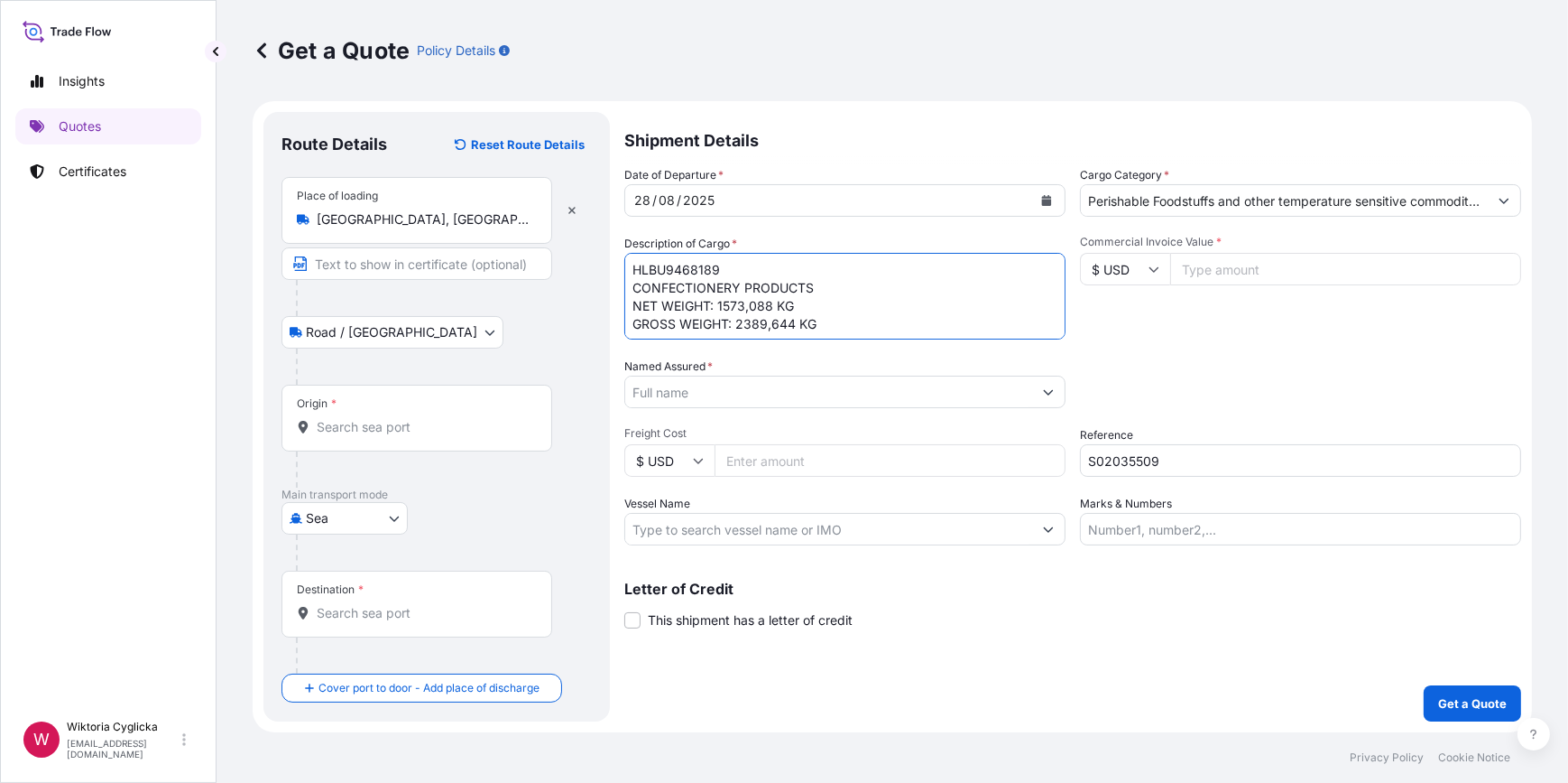
scroll to position [10, 0]
type textarea "HLBU9468189 CONFECTIONERY PRODUCTS NET WEIGHT: 1573,088 KG GROSS WEIGHT: 2389,6…"
click at [412, 423] on input "Origin *" at bounding box center [423, 426] width 213 height 18
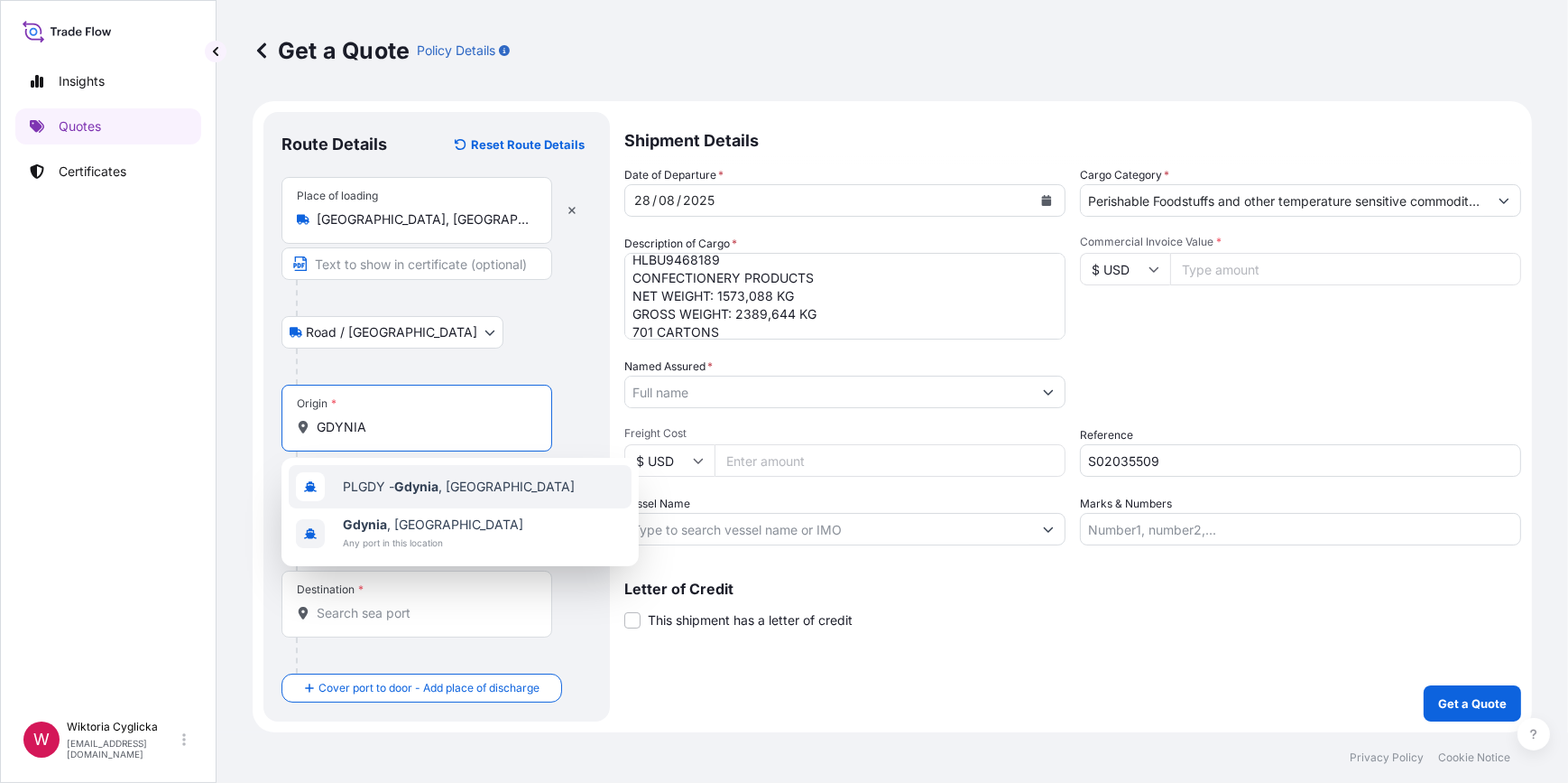
click at [396, 475] on div "PLGDY - [GEOGRAPHIC_DATA] , [GEOGRAPHIC_DATA]" at bounding box center [460, 487] width 343 height 43
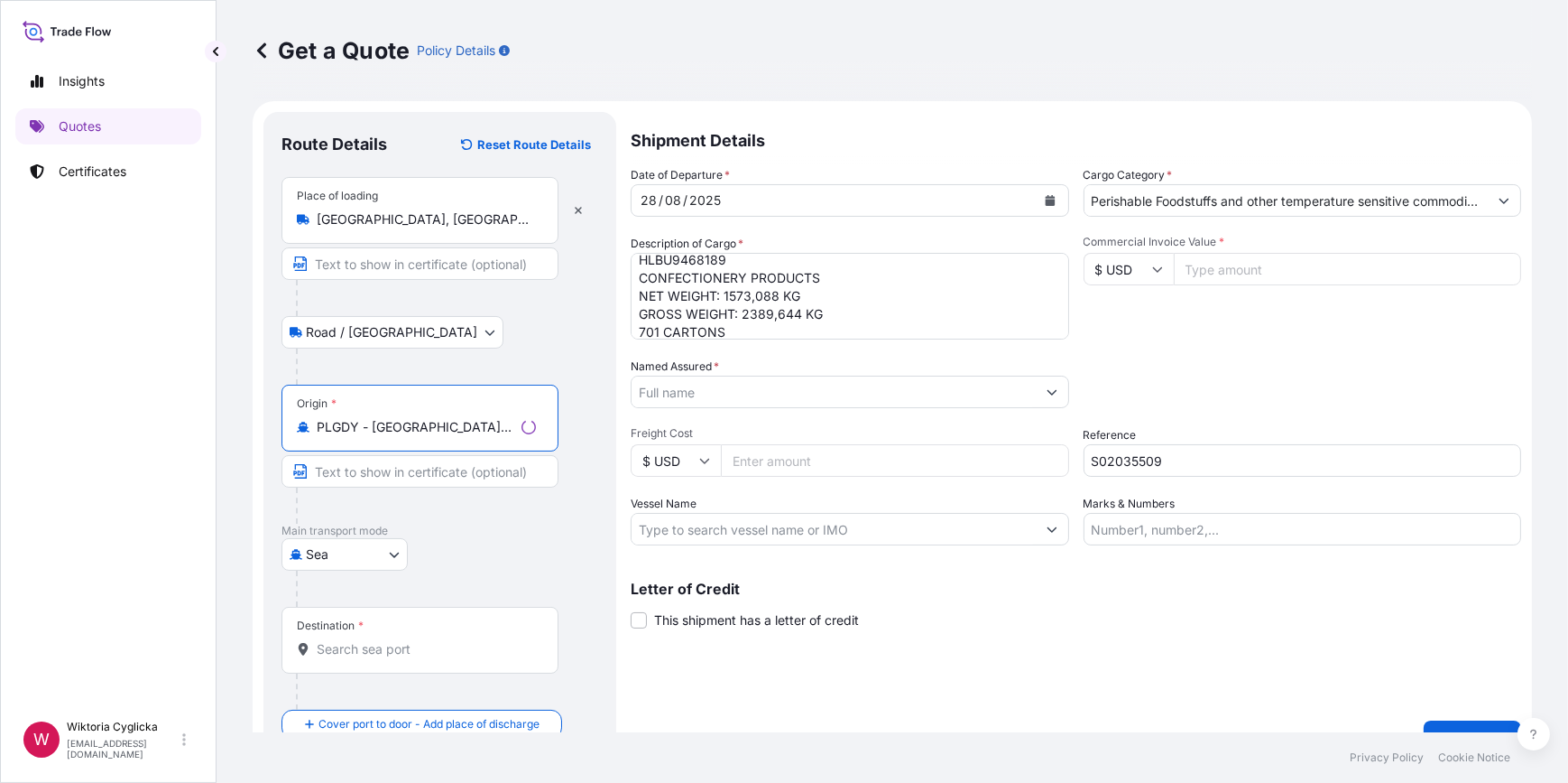
type input "PLGDY - [GEOGRAPHIC_DATA], [GEOGRAPHIC_DATA]"
click at [742, 394] on input "Named Assured *" at bounding box center [834, 392] width 404 height 32
paste input "REPRESENTACIONES MIGROS SA"
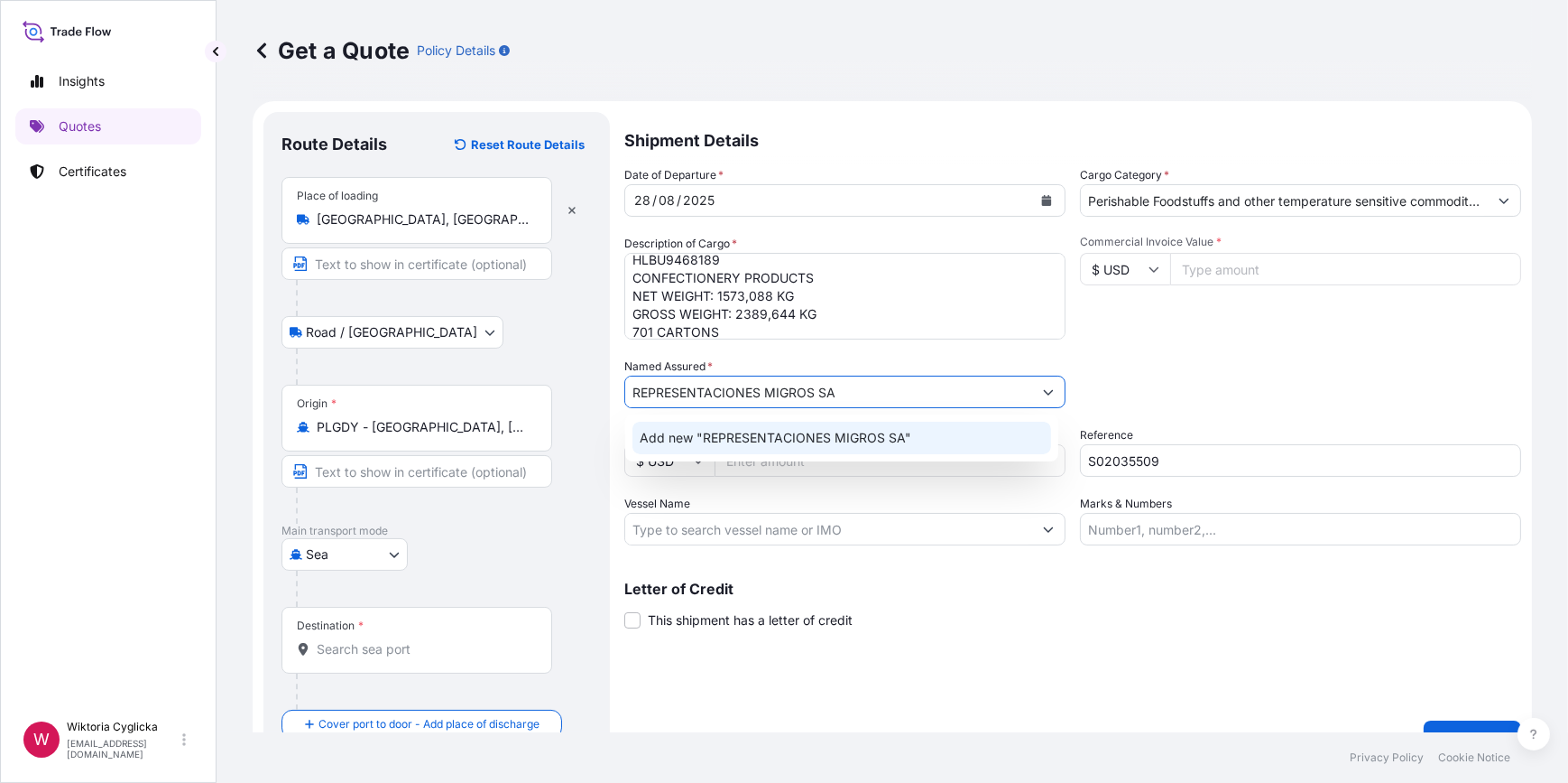
click at [758, 434] on span "Add new "REPRESENTACIONES MIGROS SA"" at bounding box center [776, 438] width 272 height 18
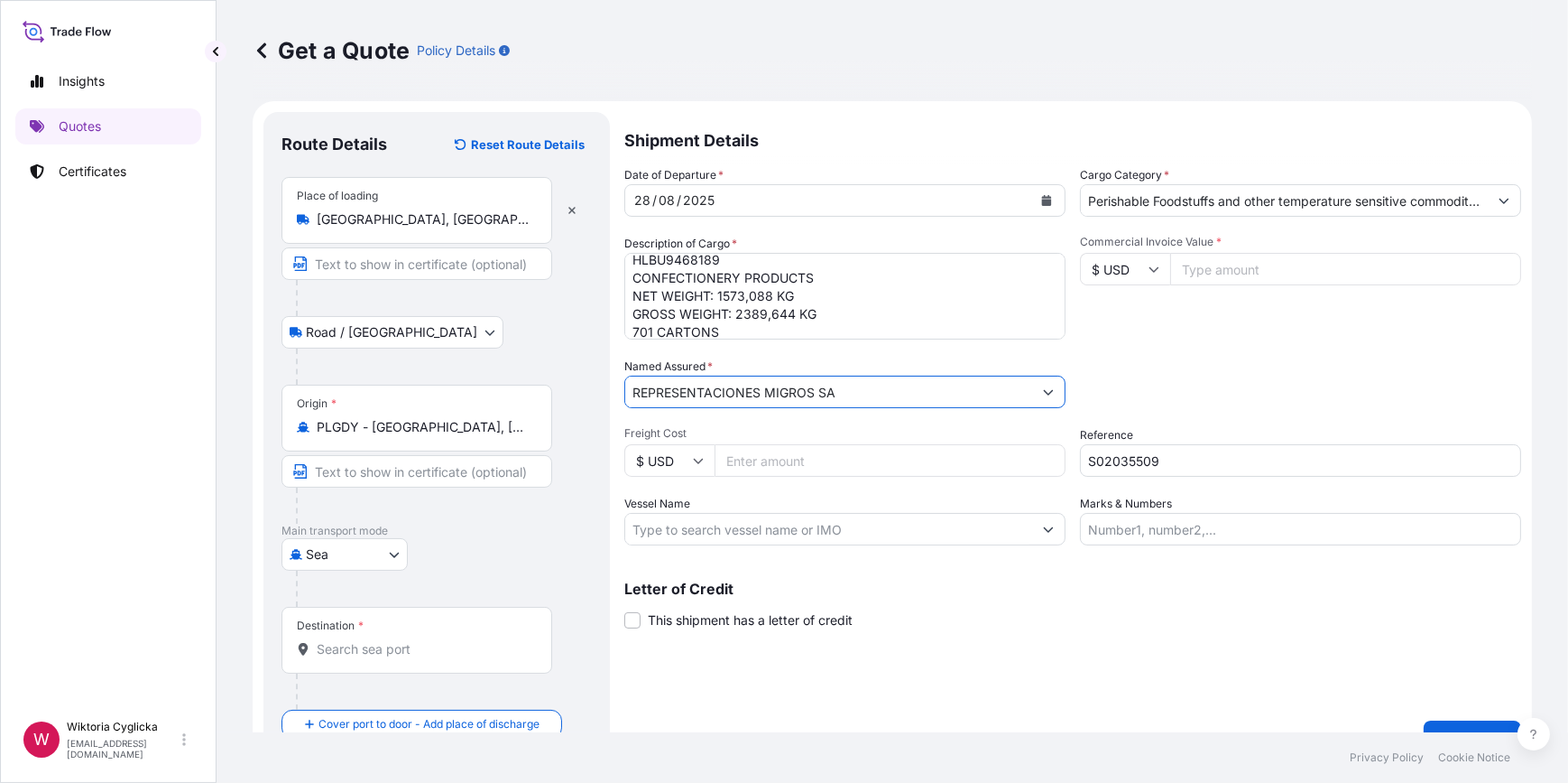
type input "REPRESENTACIONES MIGROS SA"
click at [382, 643] on input "Destination *" at bounding box center [423, 649] width 213 height 18
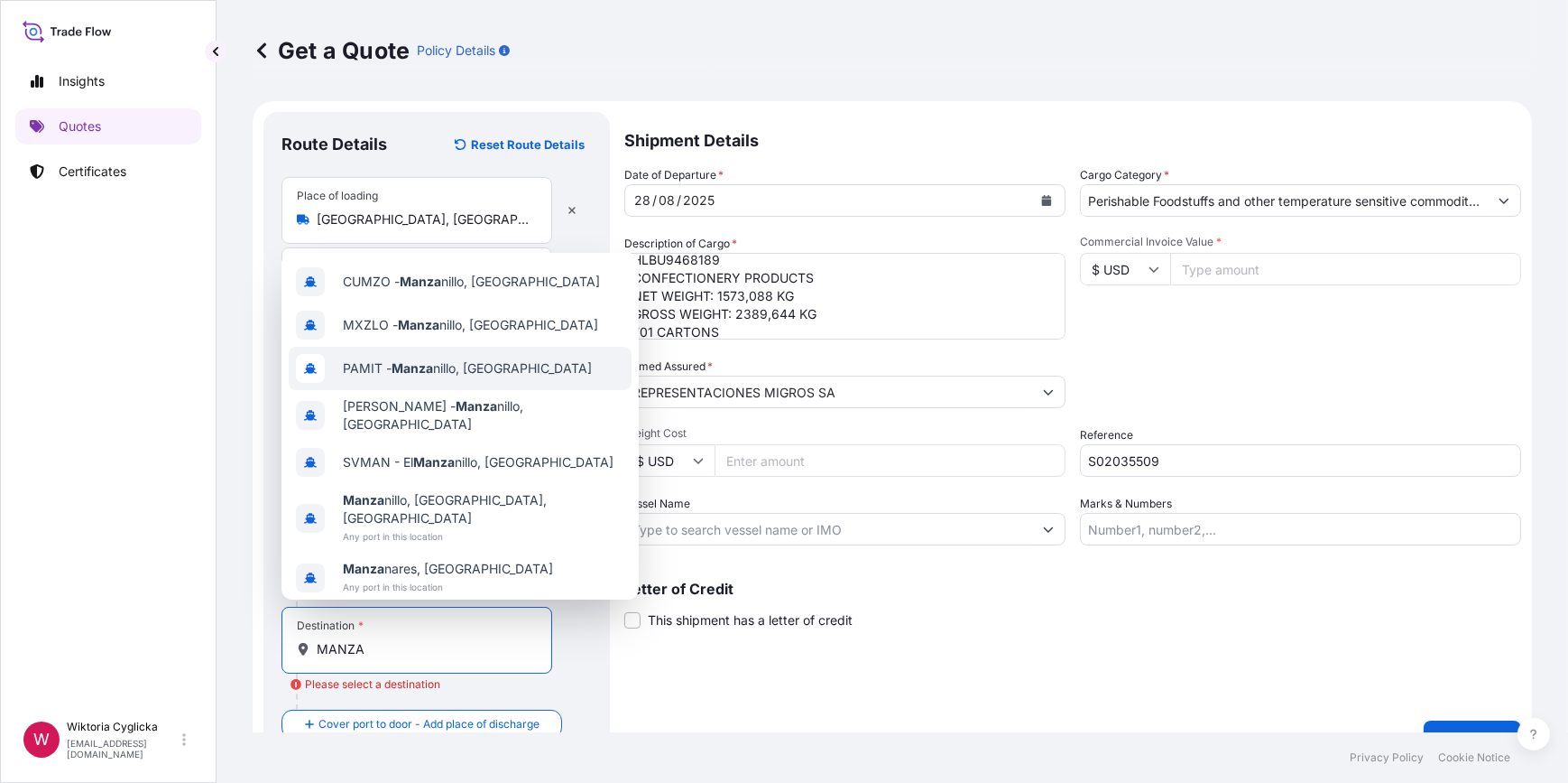
click at [440, 370] on div "PAMIT - [PERSON_NAME], [GEOGRAPHIC_DATA]" at bounding box center [460, 369] width 343 height 43
type input "PAMIT - Manzanillo, [GEOGRAPHIC_DATA]"
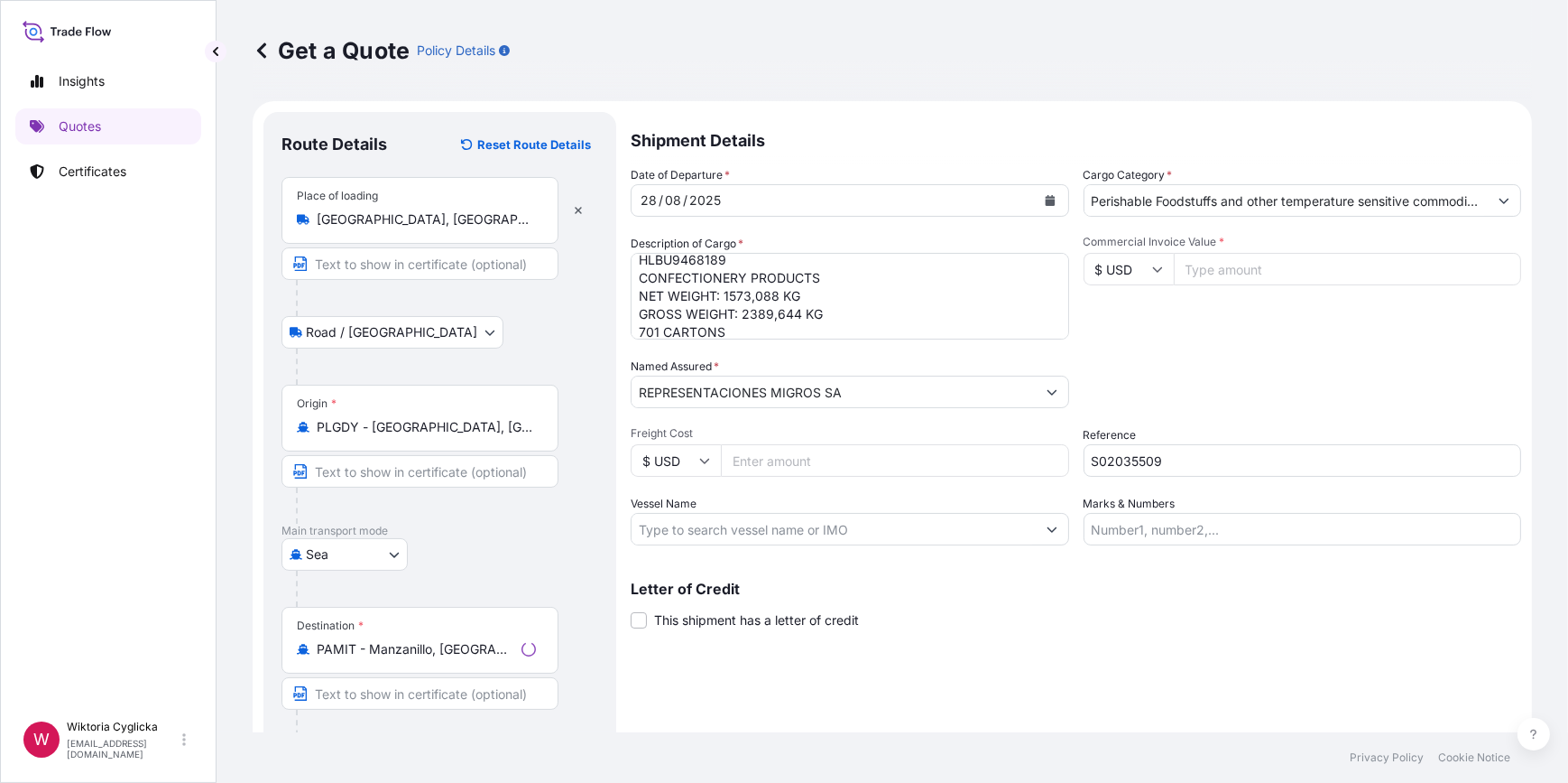
click at [1229, 360] on div "Packing Category Type to search a container mode Please select a primary mode o…" at bounding box center [1302, 383] width 438 height 51
click at [1190, 273] on input "Commercial Invoice Value *" at bounding box center [1345, 269] width 351 height 32
type input "13318.83"
click at [1217, 336] on div "Commercial Invoice Value * $ USD 13318.83" at bounding box center [1301, 287] width 441 height 105
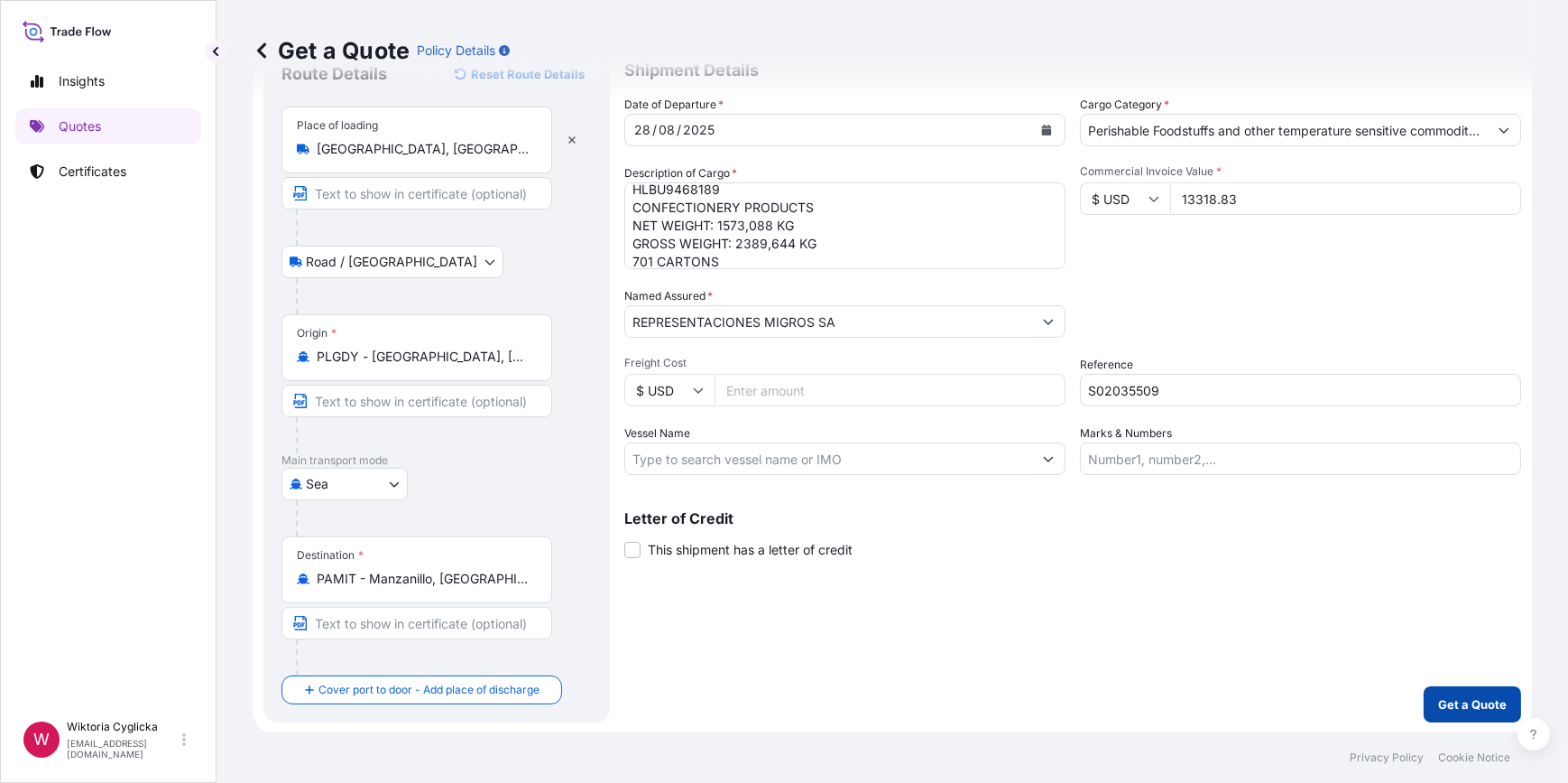
click at [1445, 690] on button "Get a Quote" at bounding box center [1472, 704] width 97 height 36
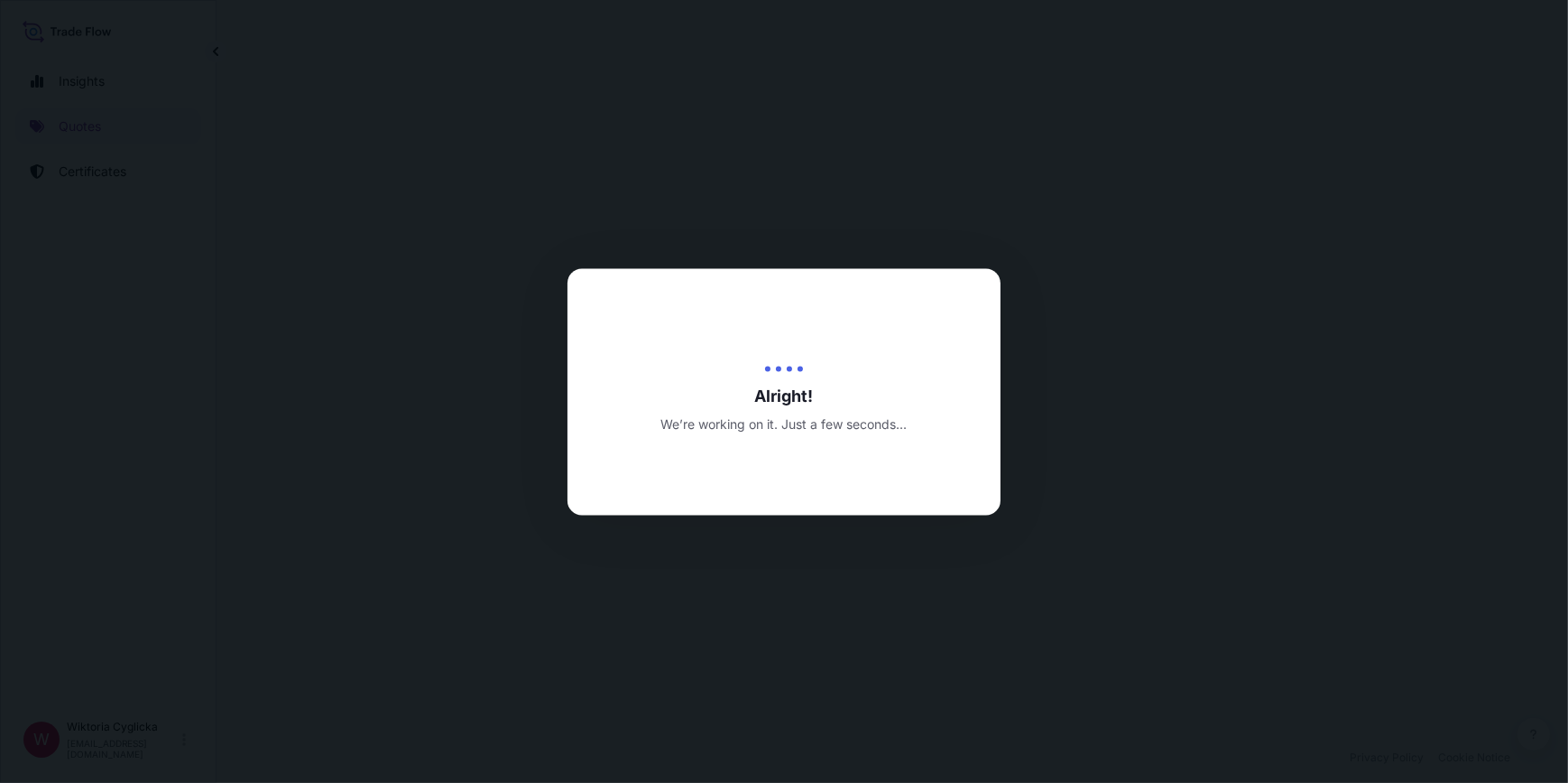
select select "Road / [GEOGRAPHIC_DATA]"
select select "Sea"
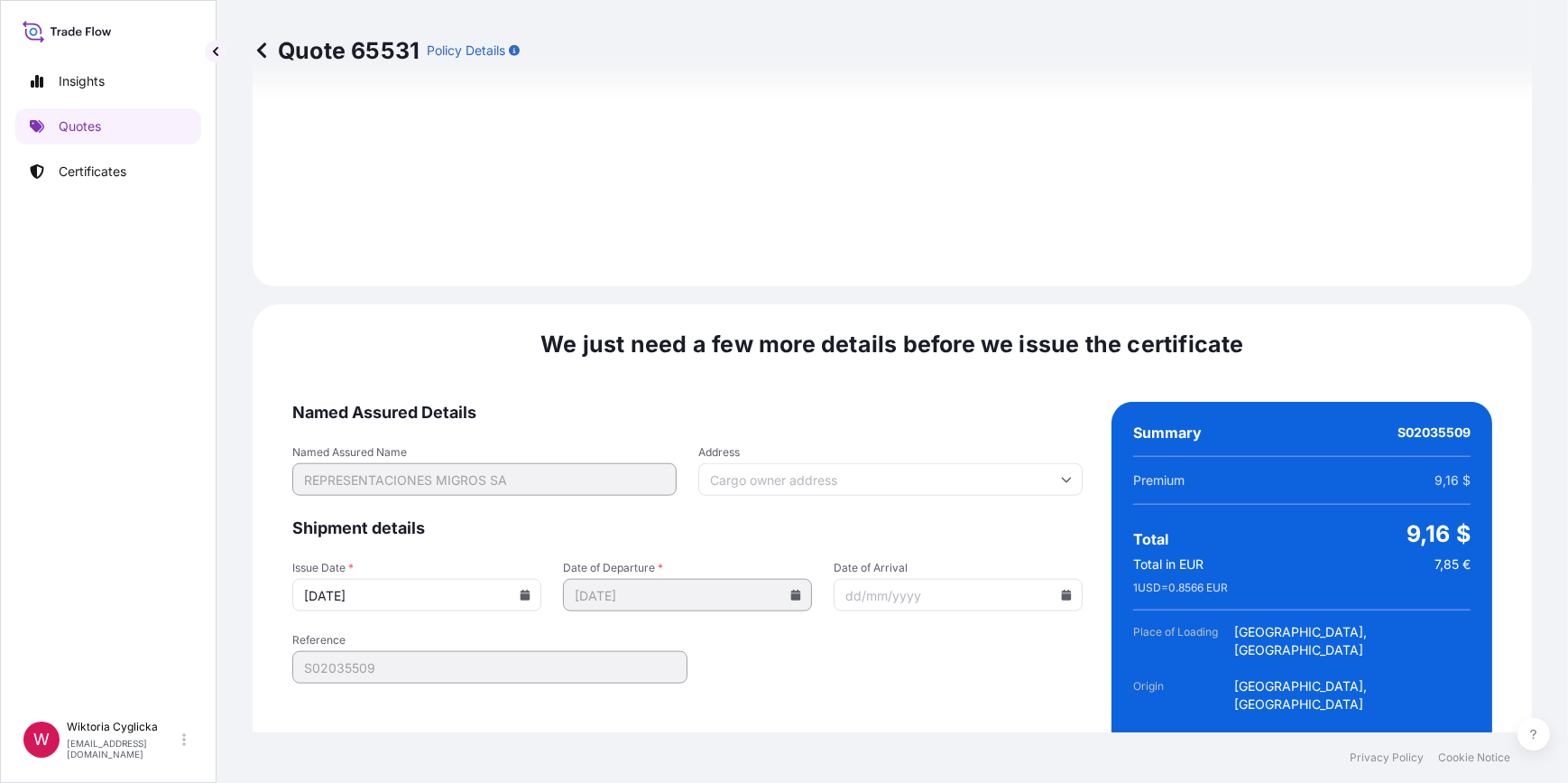
scroll to position [2255, 0]
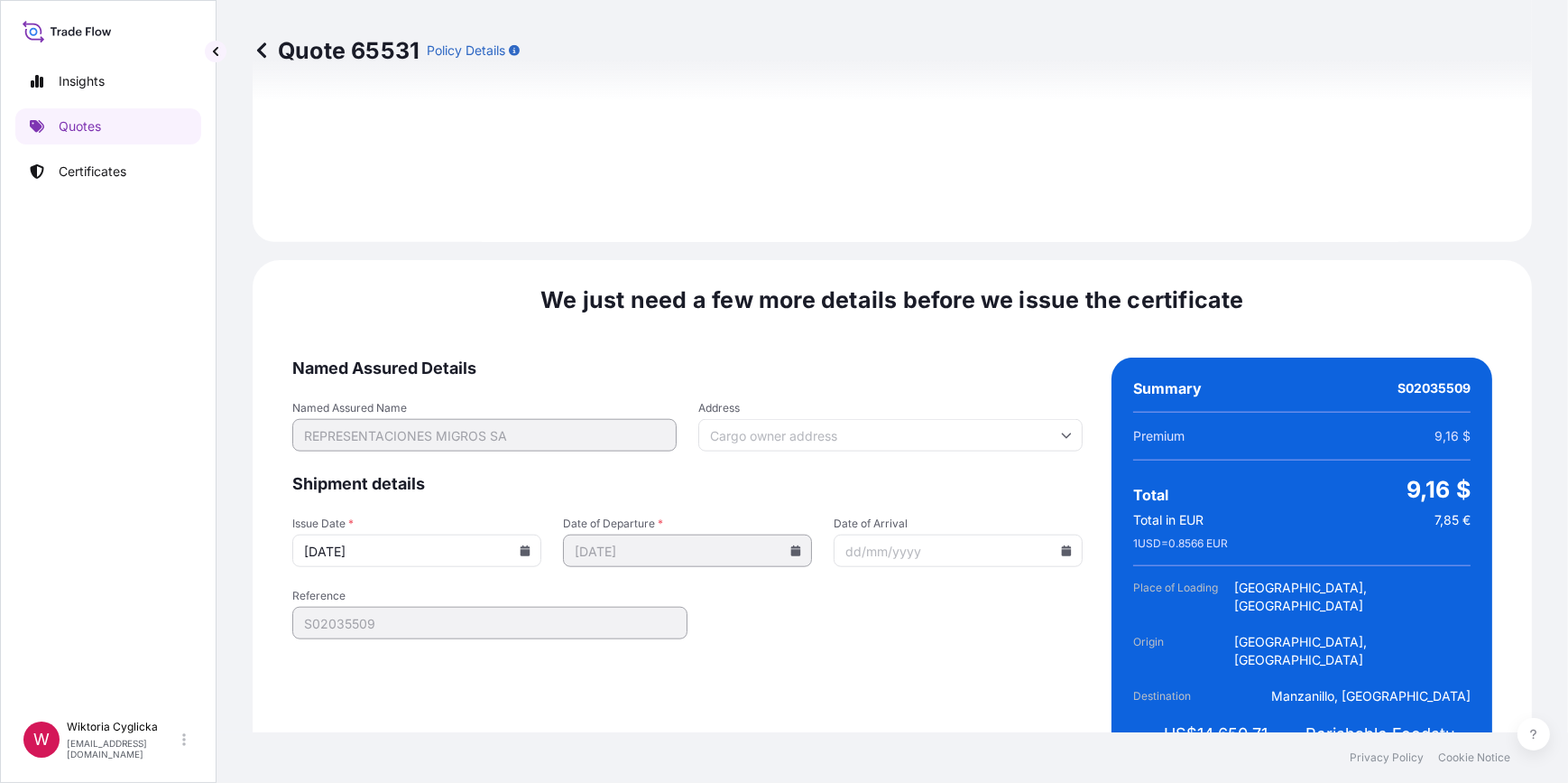
click at [522, 545] on icon at bounding box center [525, 550] width 10 height 10
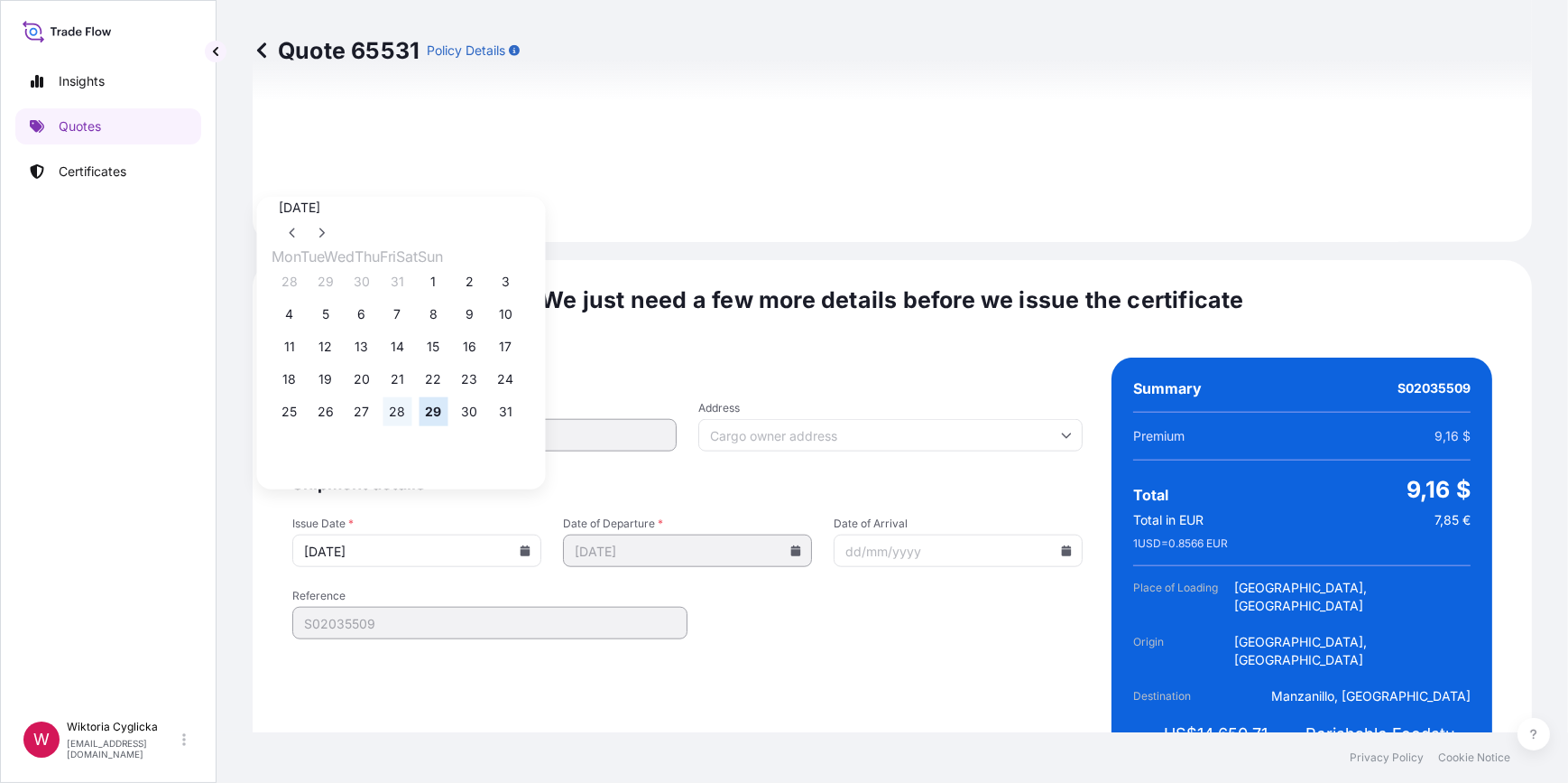
click at [412, 421] on button "28" at bounding box center [398, 411] width 29 height 29
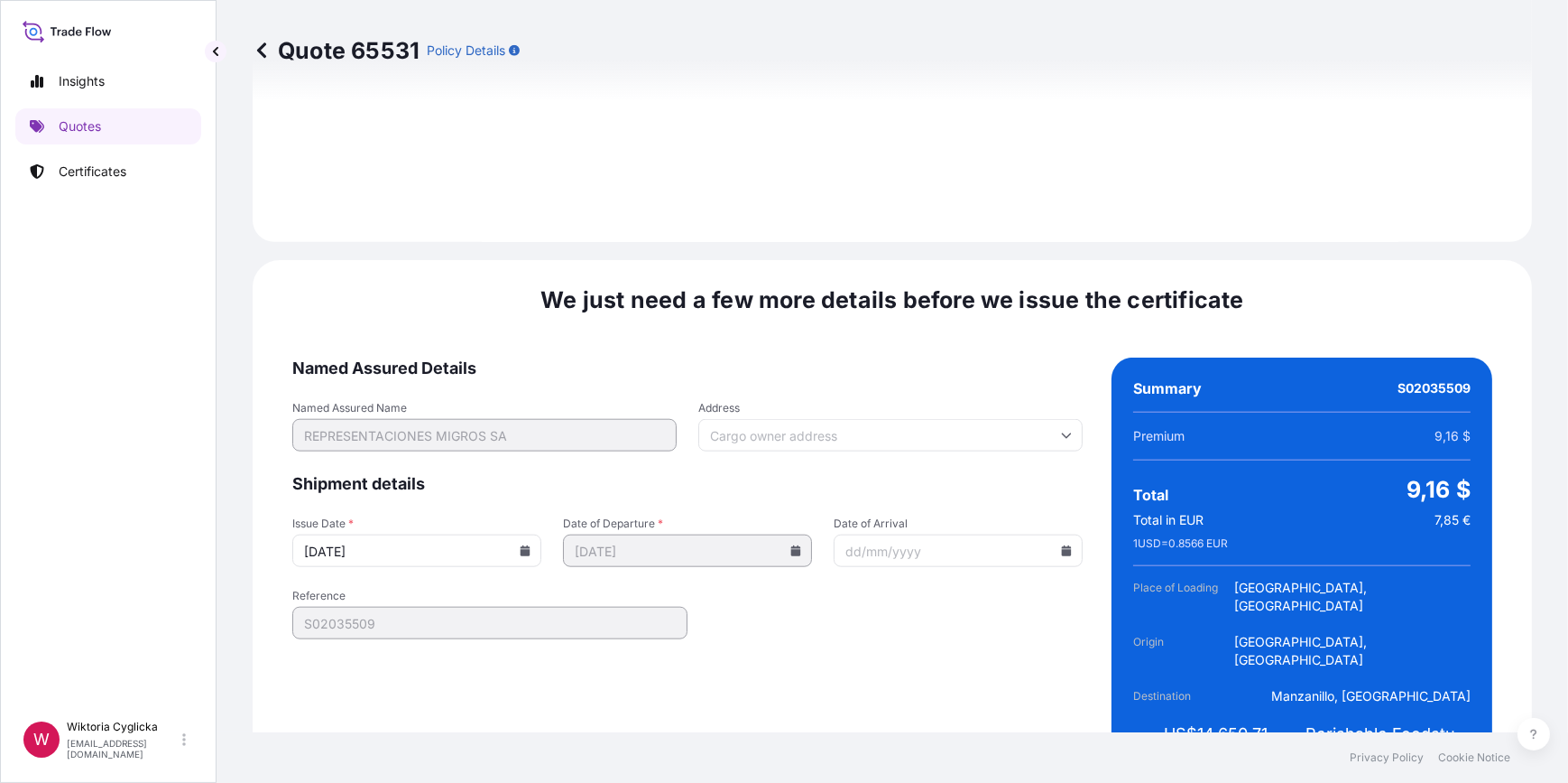
type input "[DATE]"
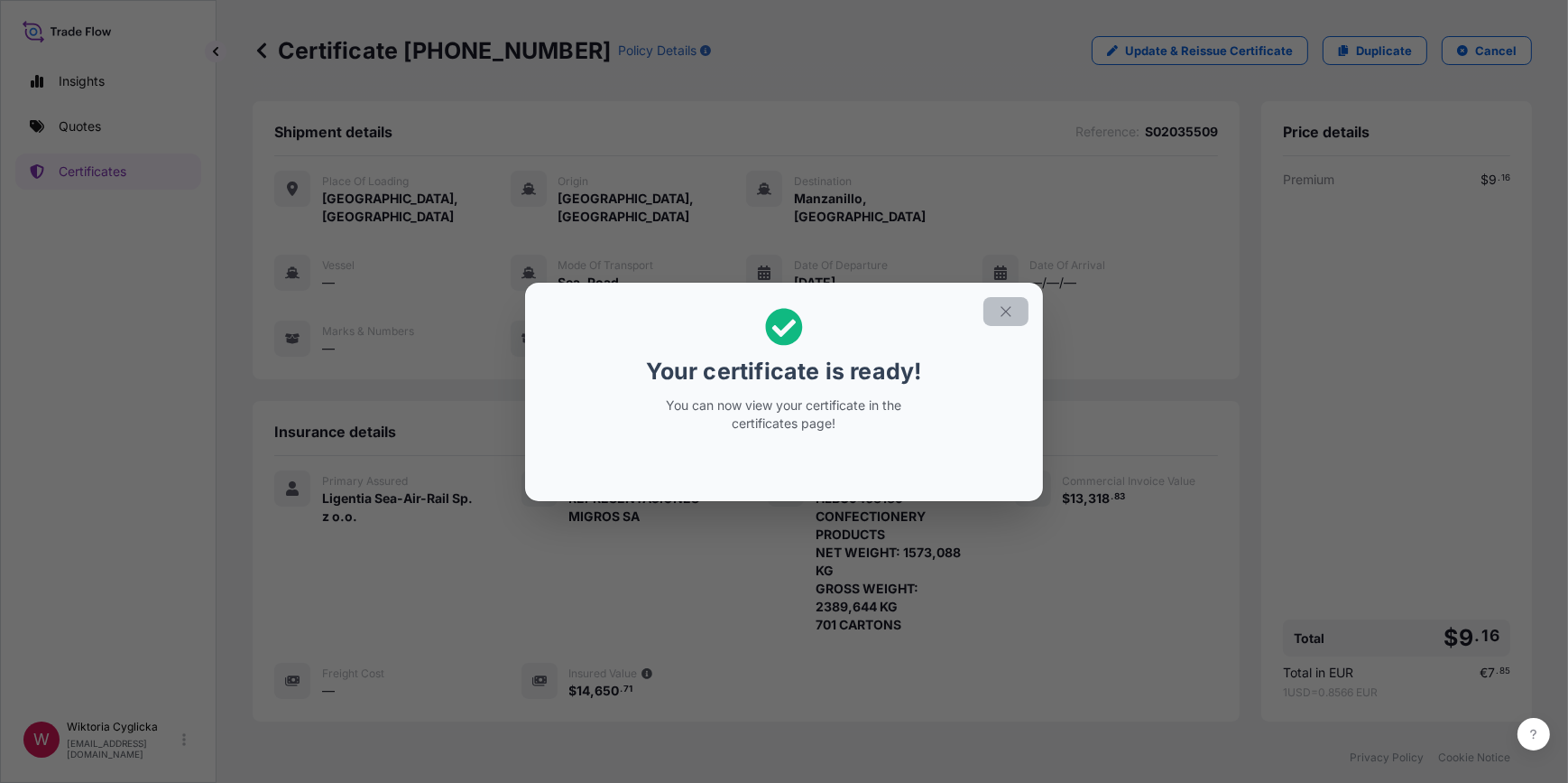
click at [1006, 301] on button "button" at bounding box center [1006, 311] width 45 height 29
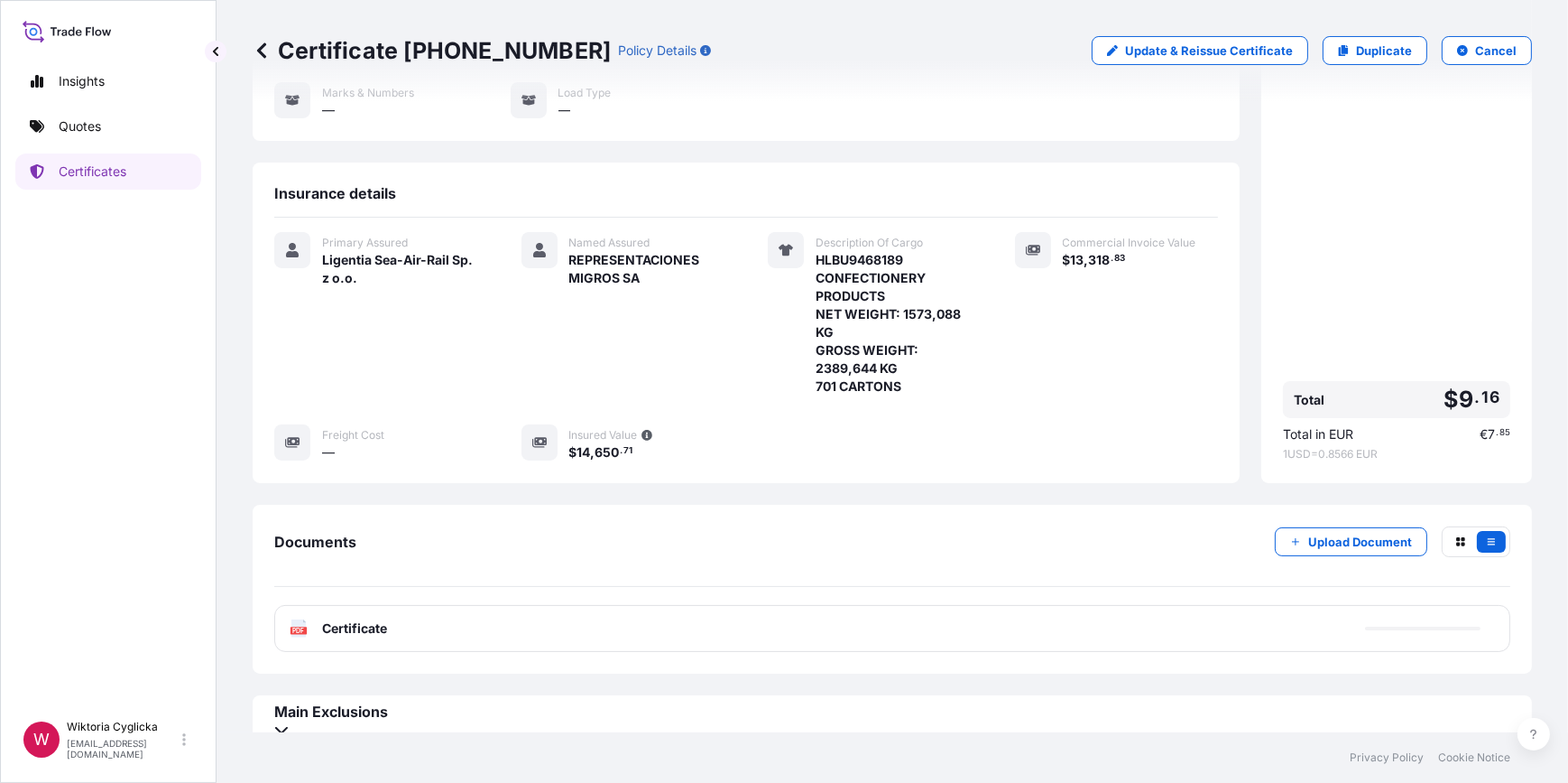
scroll to position [241, 0]
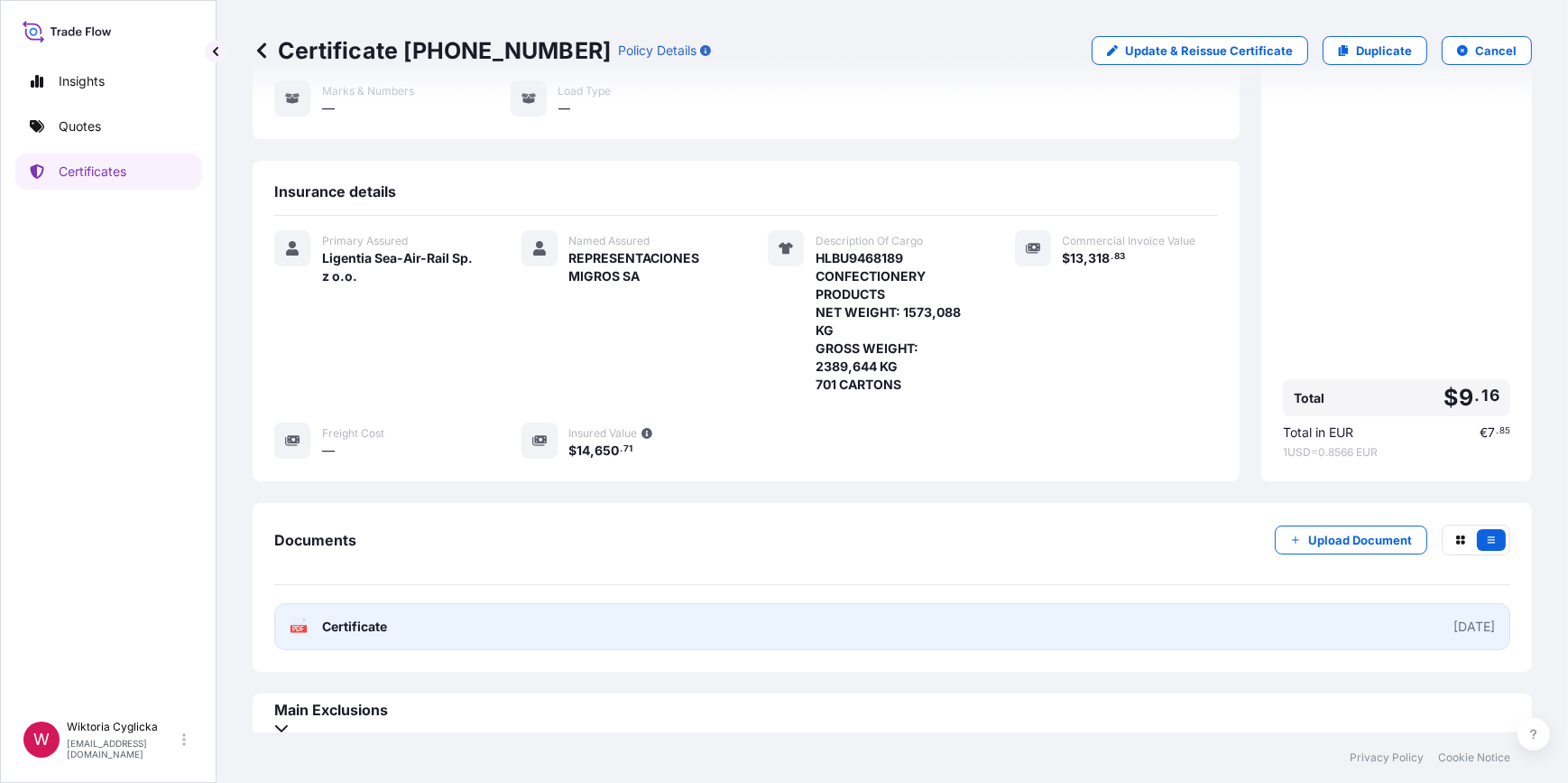
click at [742, 603] on link "PDF Certificate [DATE]" at bounding box center [892, 626] width 1236 height 47
